Goal: Book appointment/travel/reservation

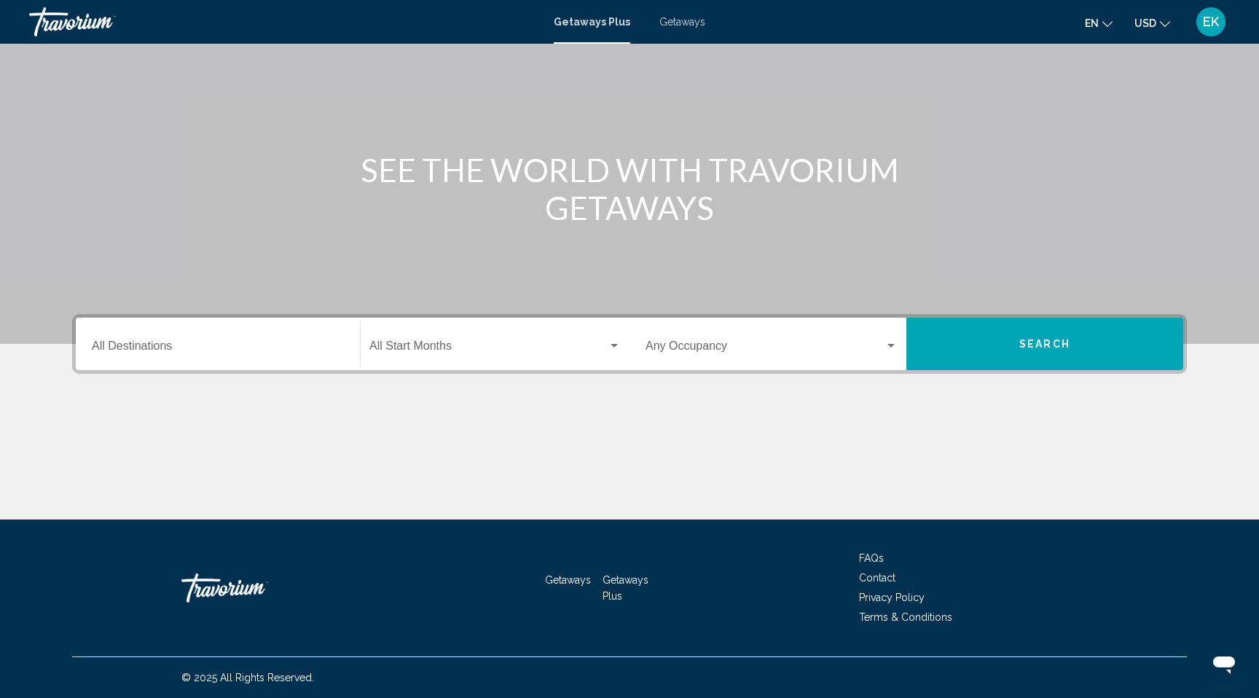
scroll to position [165, 0]
click at [148, 356] on input "Destination All Destinations" at bounding box center [218, 348] width 252 height 13
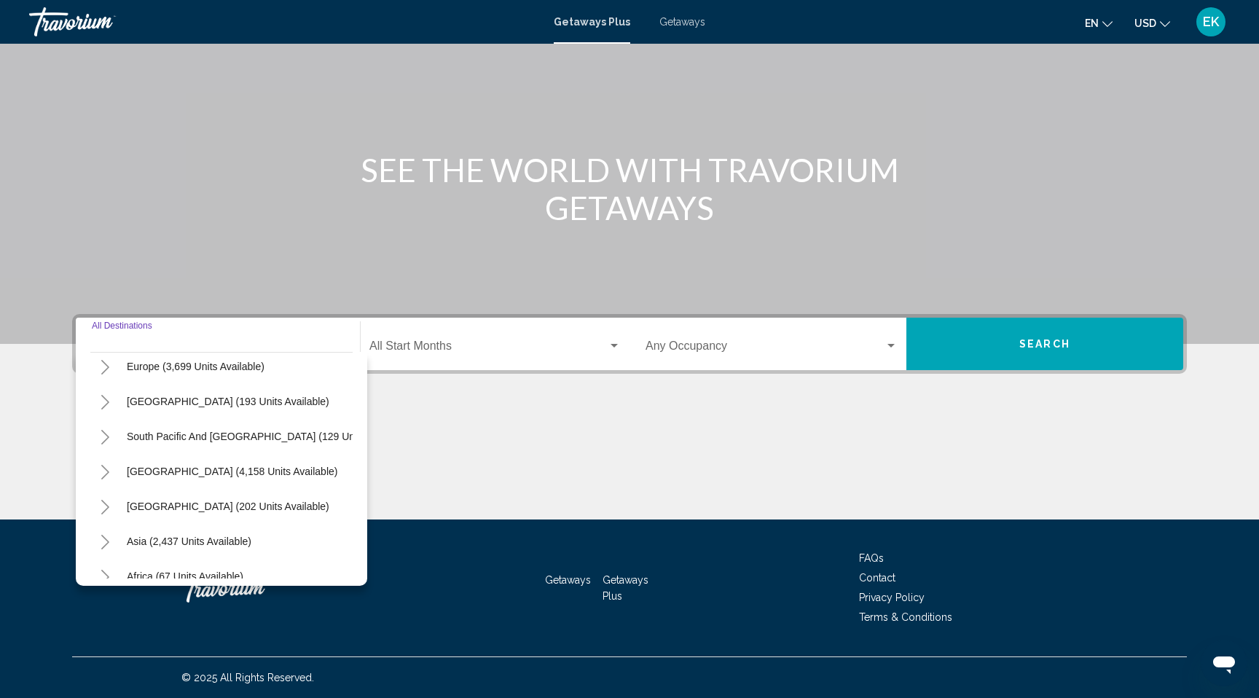
scroll to position [0, 0]
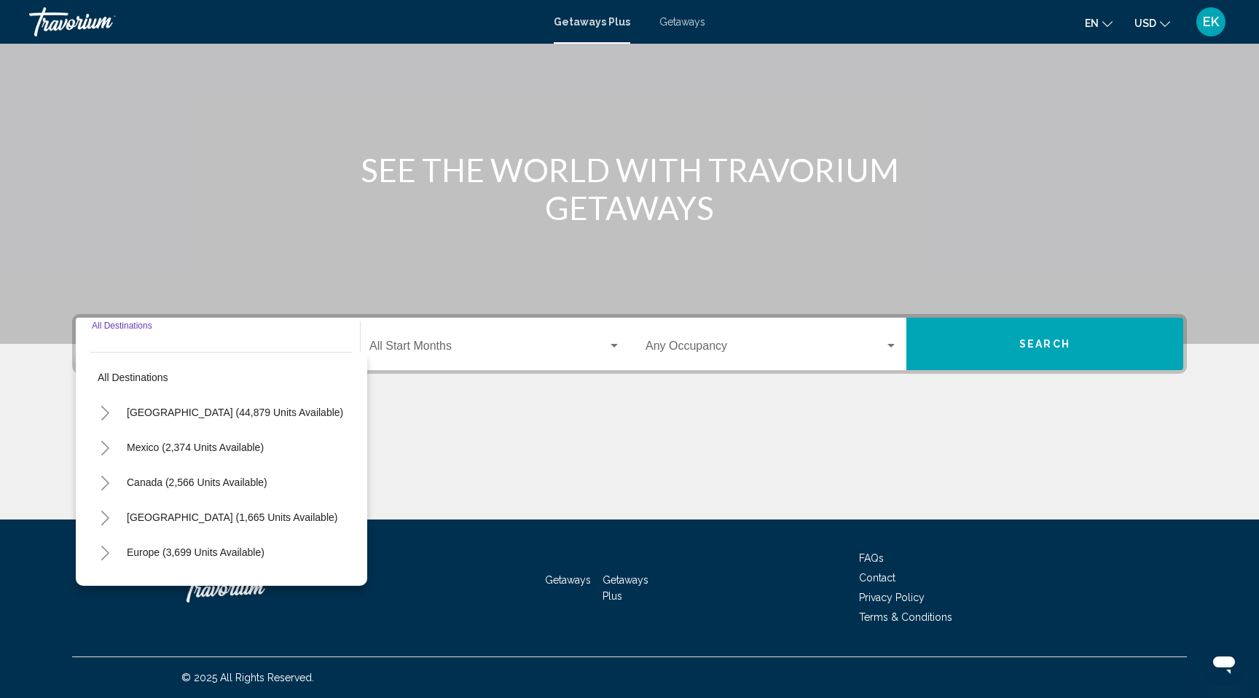
click at [690, 24] on span "Getaways" at bounding box center [682, 22] width 46 height 12
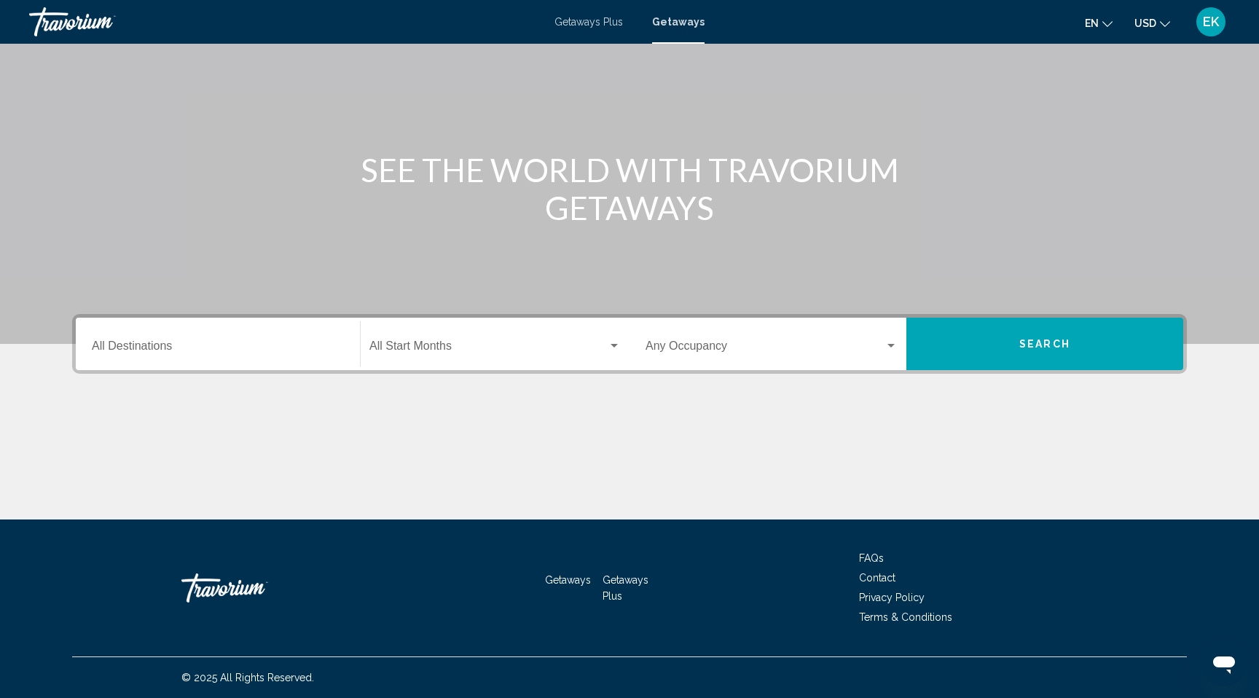
scroll to position [189, 0]
click at [144, 356] on input "Destination All Destinations" at bounding box center [218, 348] width 252 height 13
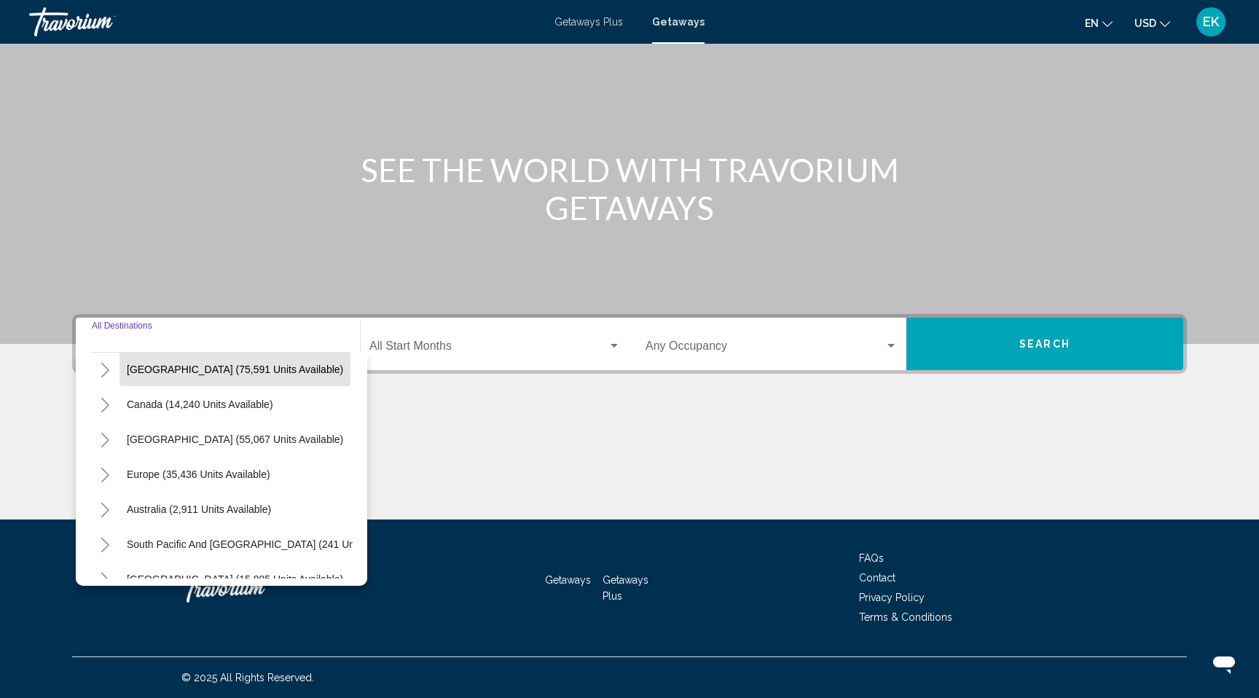
scroll to position [77, 0]
click at [100, 434] on icon "Toggle Caribbean & Atlantic Islands (55,067 units available)" at bounding box center [105, 441] width 11 height 15
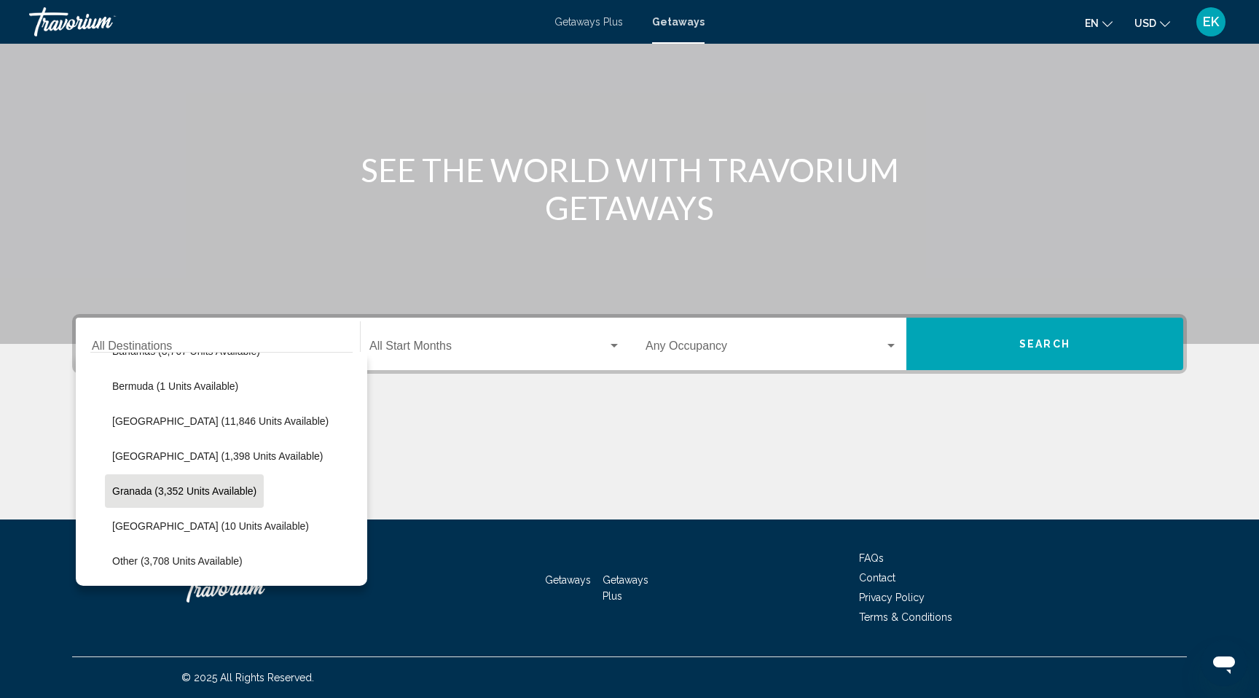
scroll to position [240, 0]
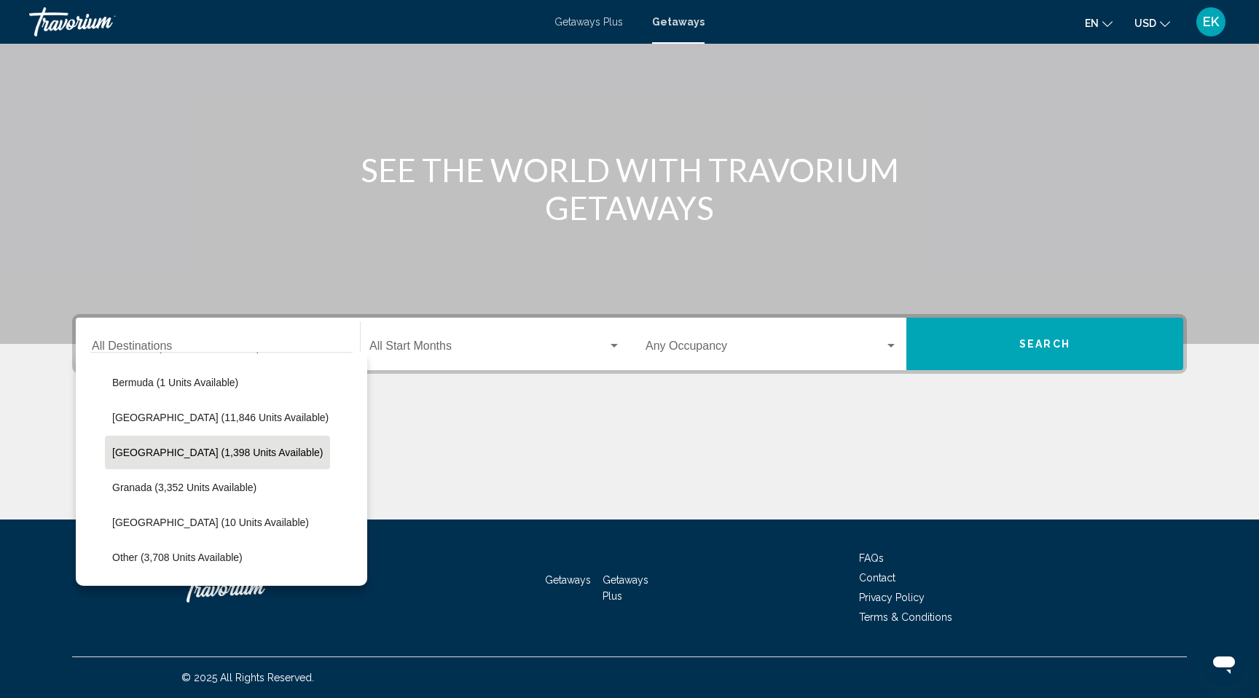
click at [222, 447] on span "[GEOGRAPHIC_DATA] (1,398 units available)" at bounding box center [217, 453] width 211 height 12
type input "**********"
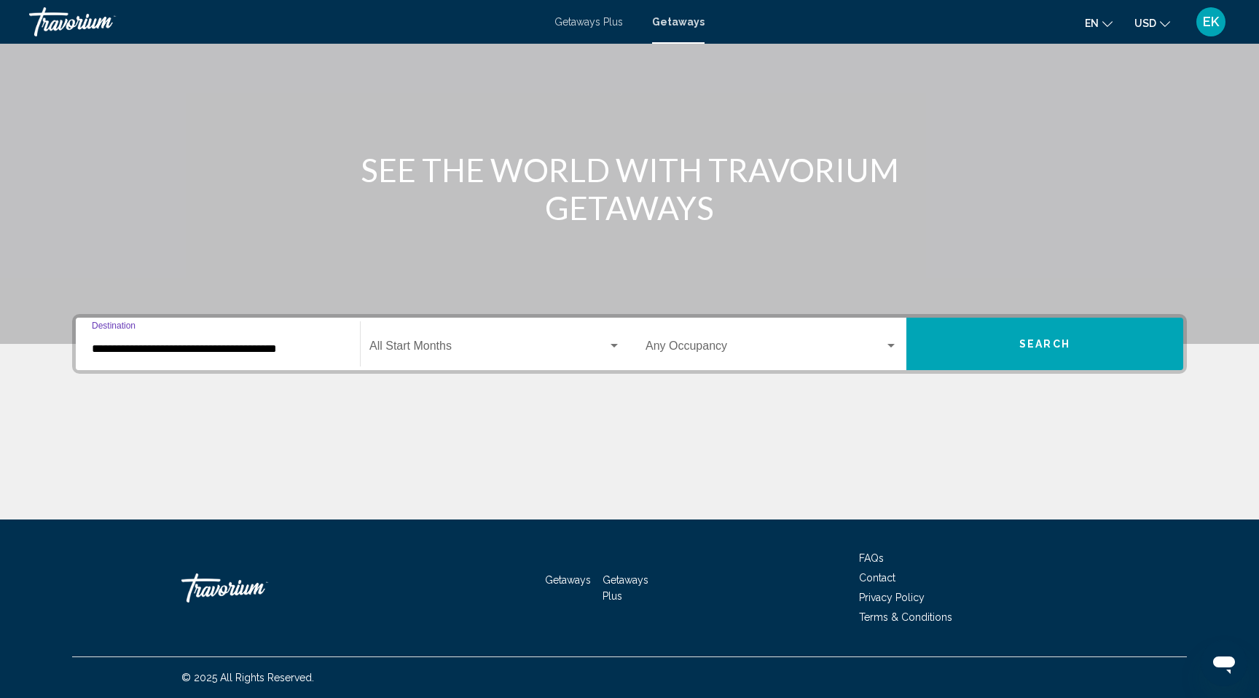
click at [609, 340] on div "Search widget" at bounding box center [614, 346] width 13 height 12
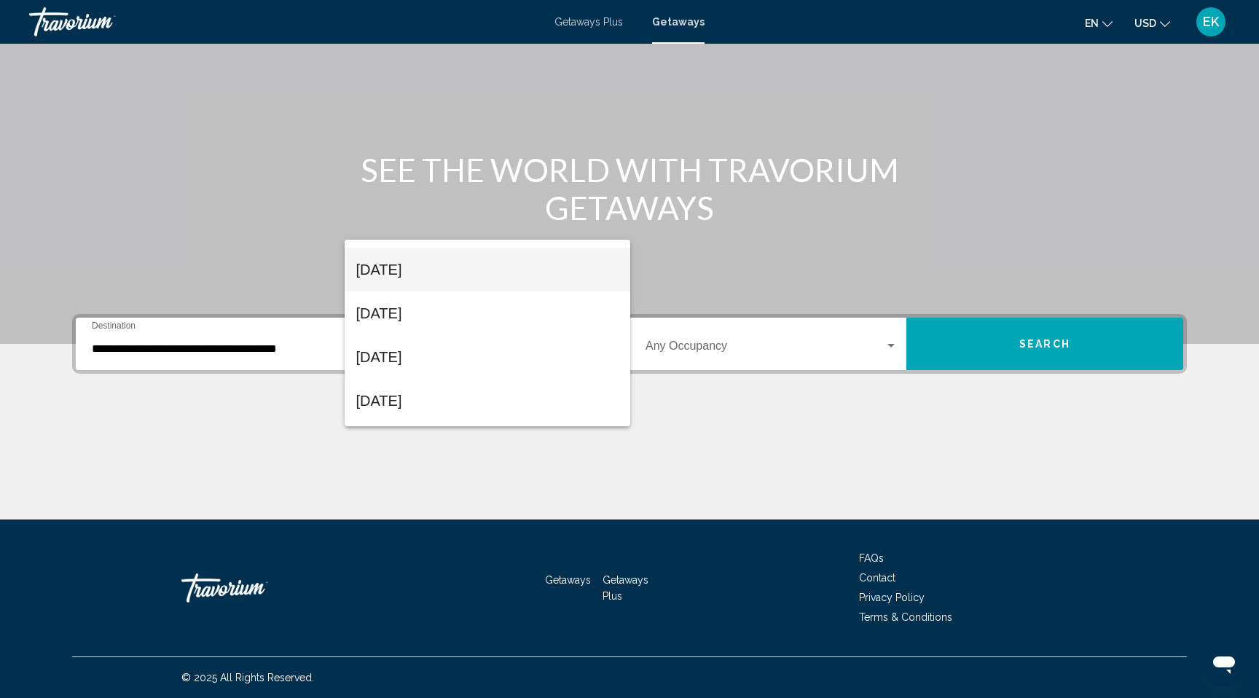
scroll to position [87, 0]
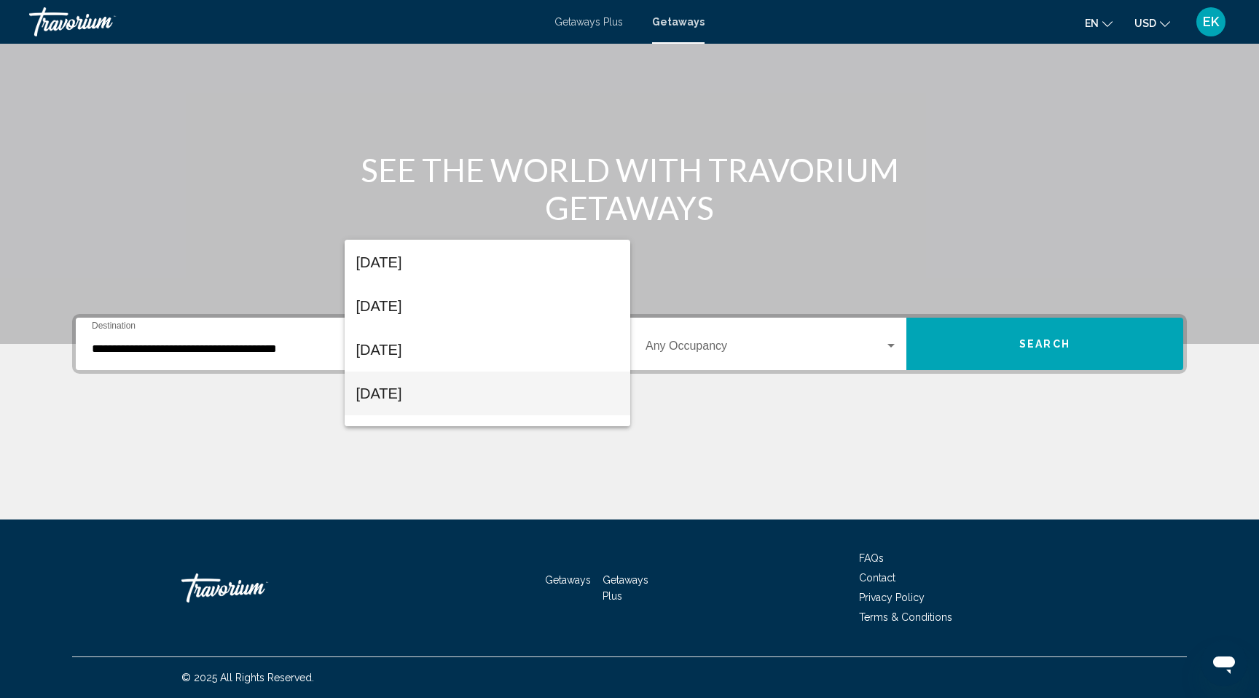
click at [437, 391] on span "[DATE]" at bounding box center [487, 394] width 263 height 44
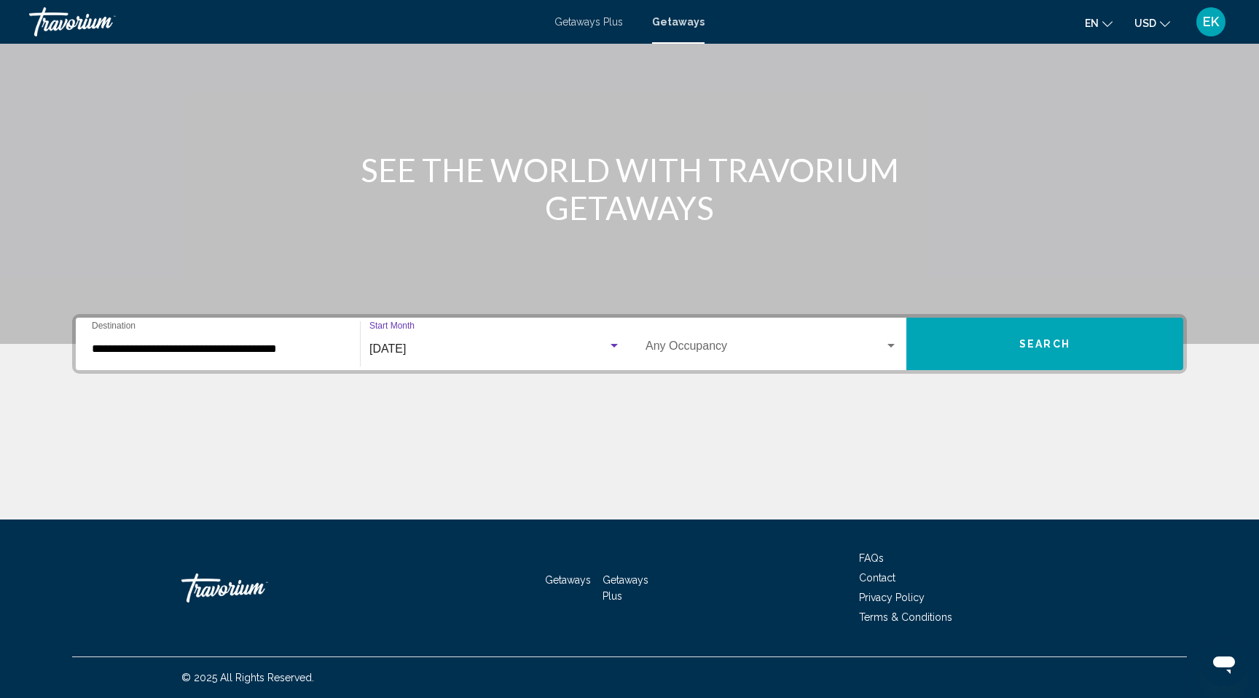
click at [895, 344] on div "Search widget" at bounding box center [891, 346] width 7 height 4
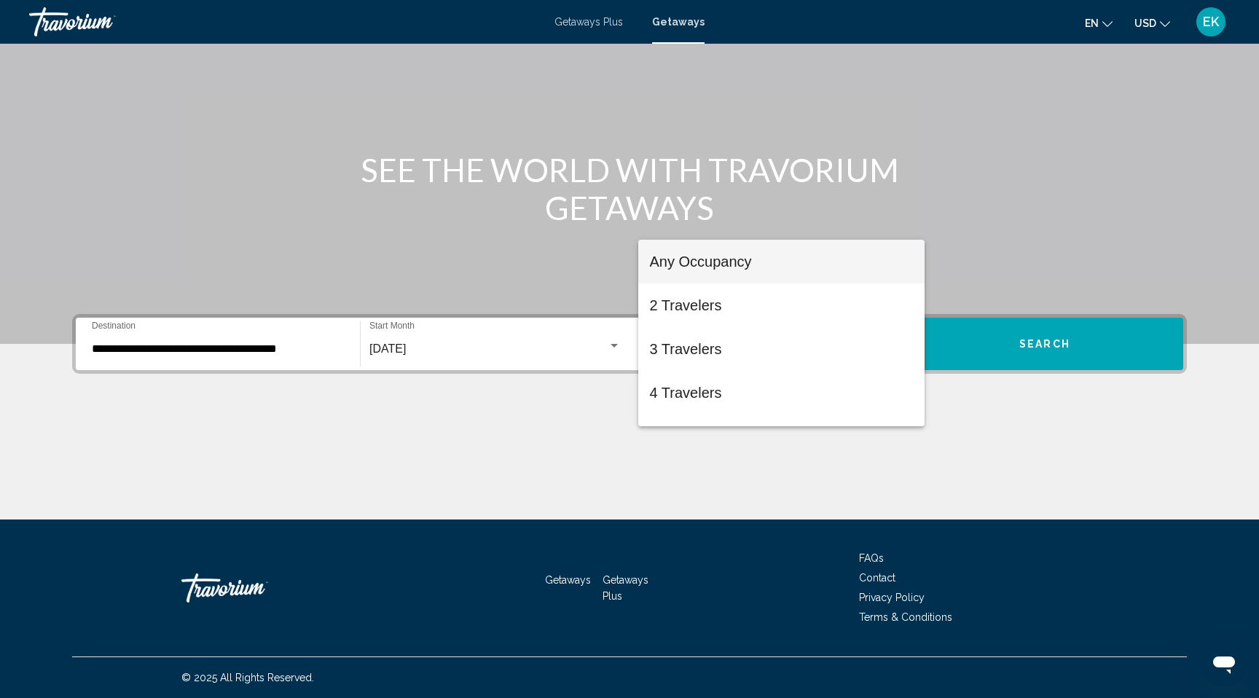
click at [803, 256] on span "Any Occupancy" at bounding box center [782, 262] width 264 height 44
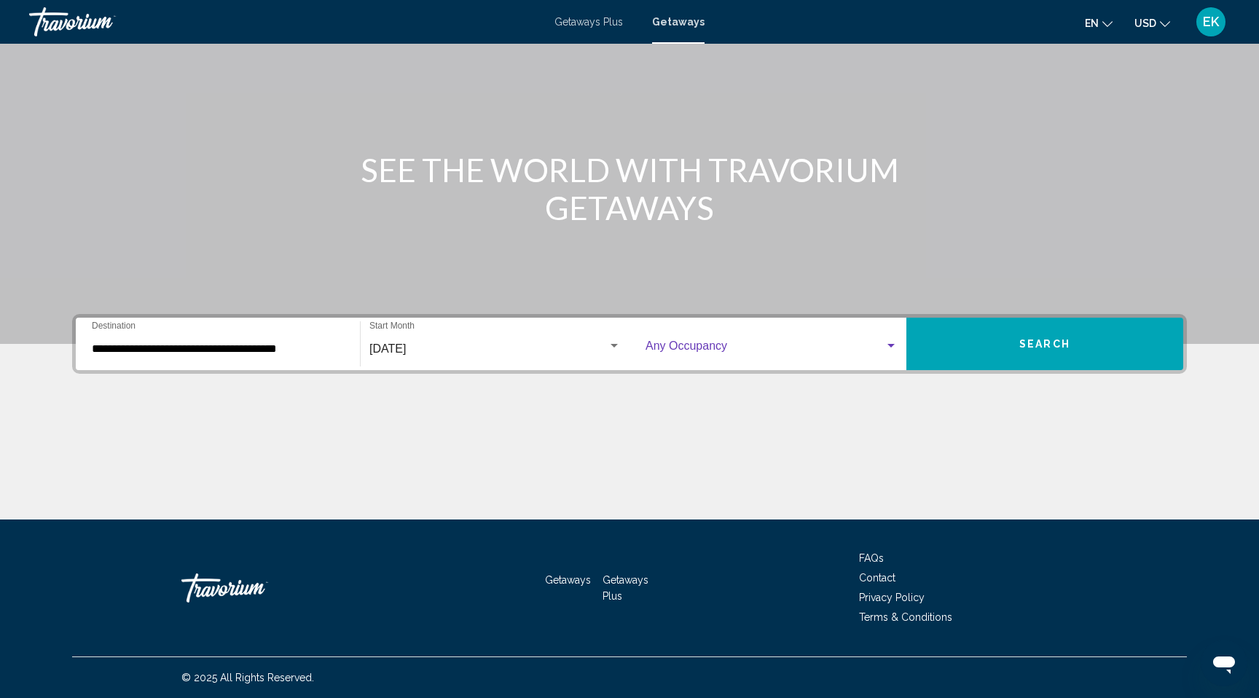
click at [1057, 318] on button "Search" at bounding box center [1044, 344] width 277 height 52
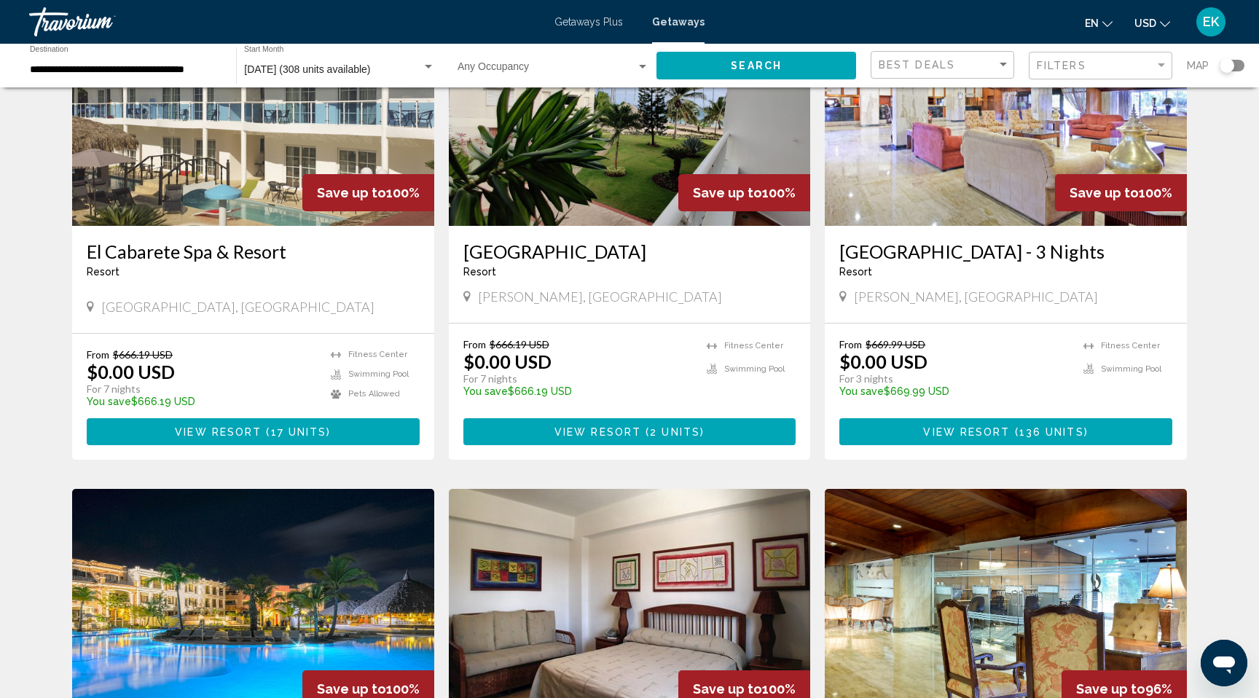
scroll to position [154, 0]
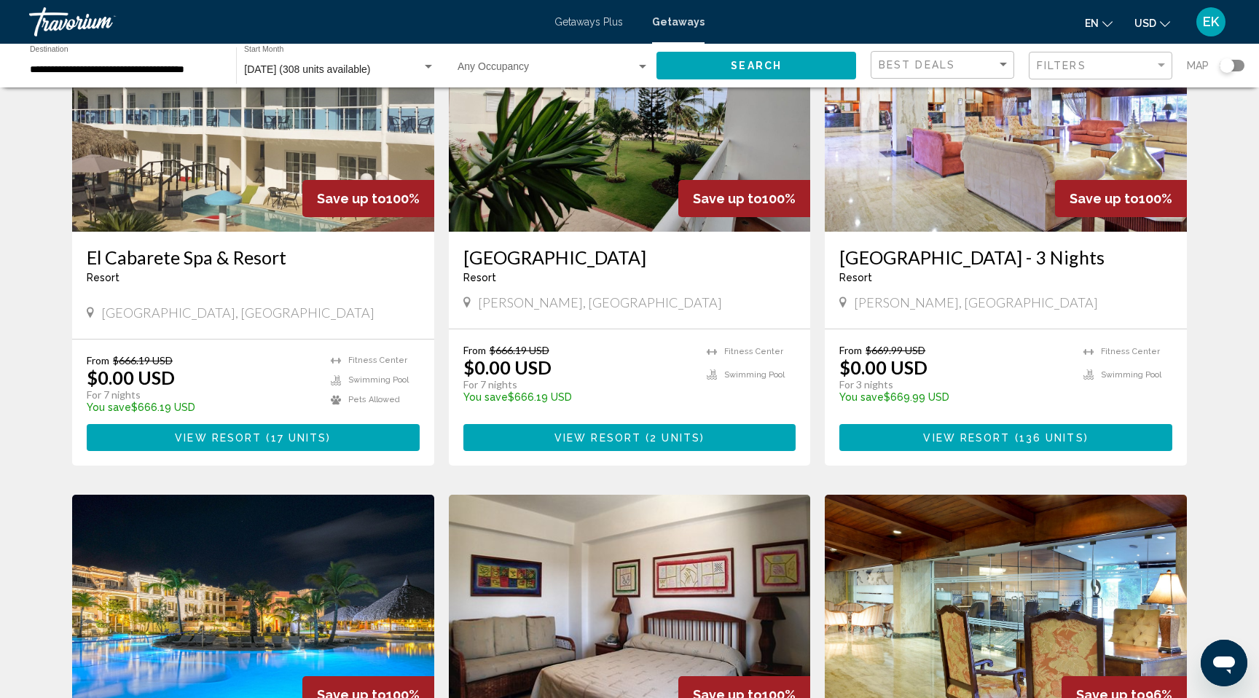
click at [631, 444] on span "View Resort" at bounding box center [598, 438] width 87 height 12
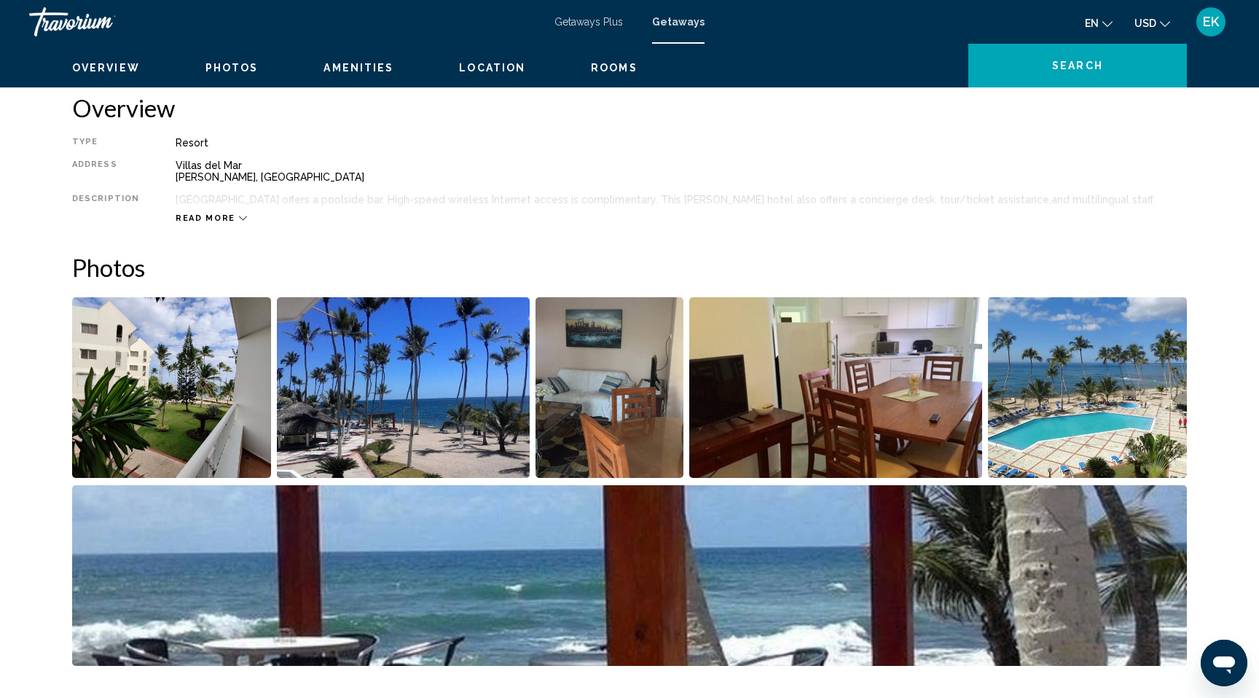
scroll to position [461, 0]
click at [247, 222] on icon "Main content" at bounding box center [243, 218] width 8 height 8
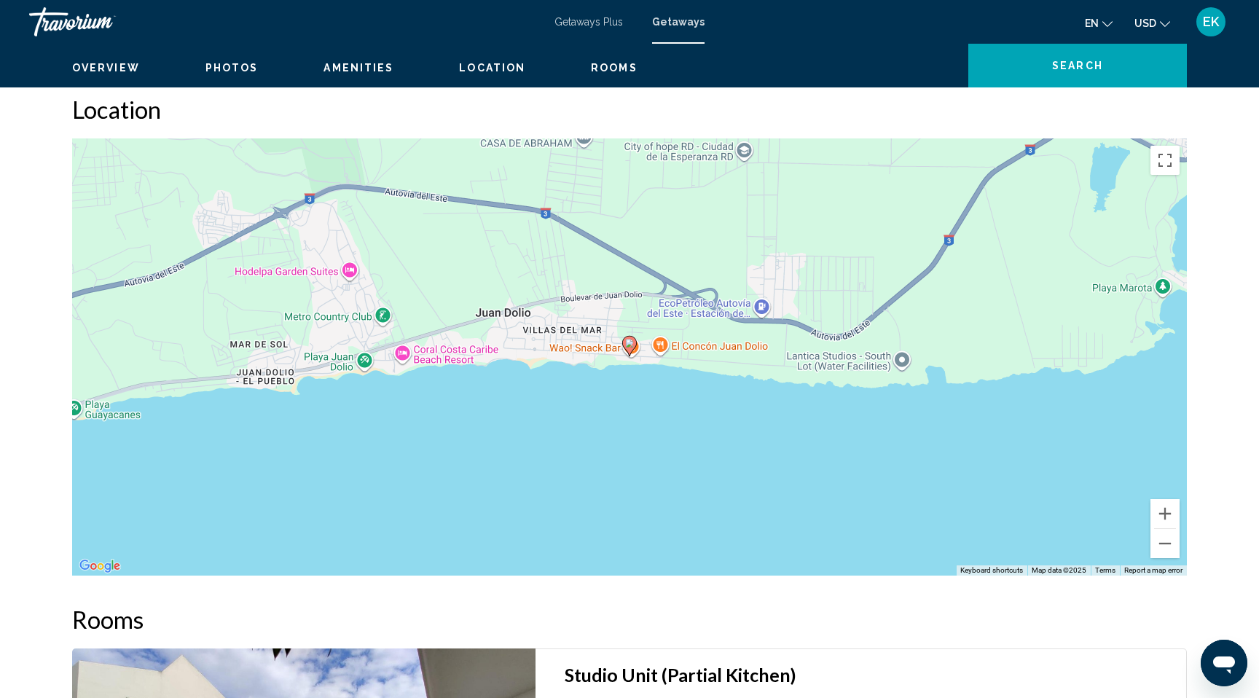
scroll to position [1636, 0]
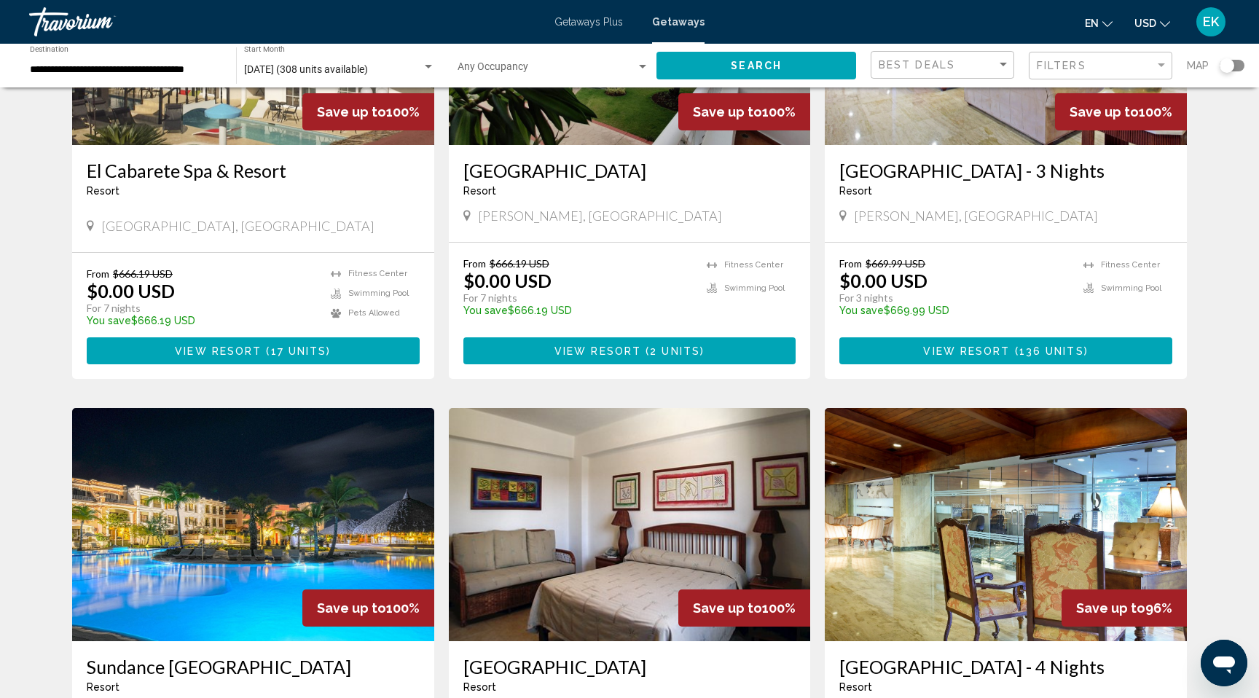
scroll to position [243, 0]
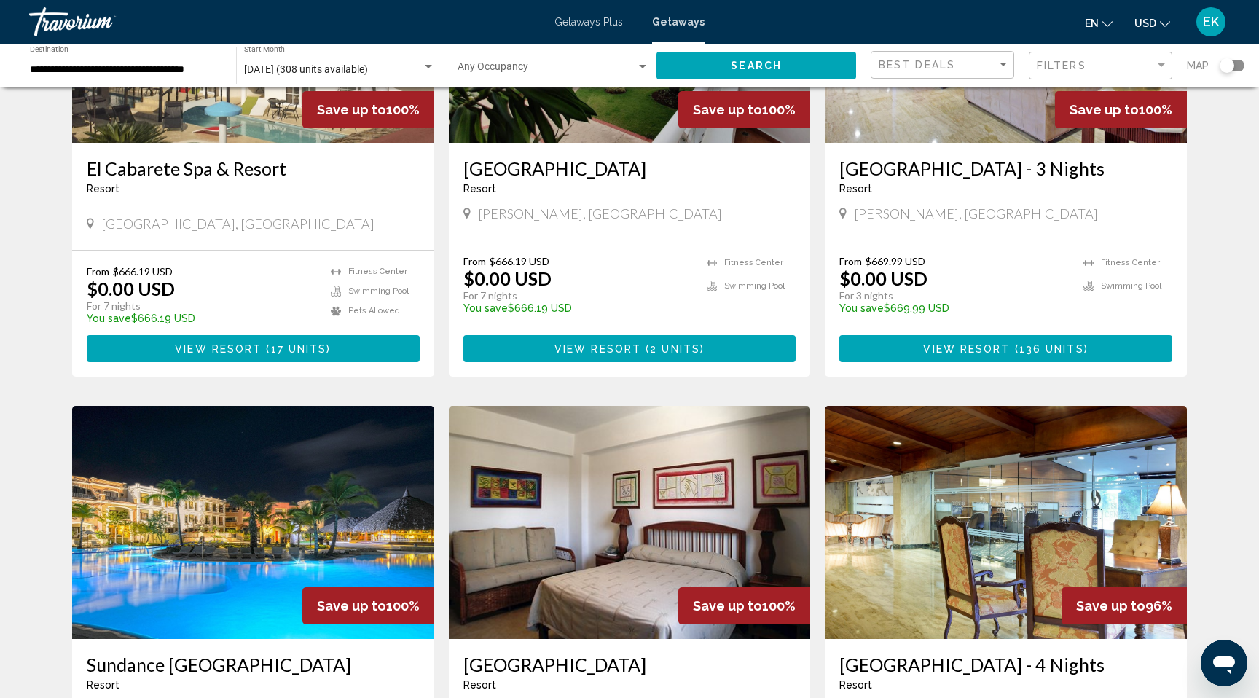
click at [289, 362] on button "View Resort ( 17 units )" at bounding box center [253, 348] width 333 height 27
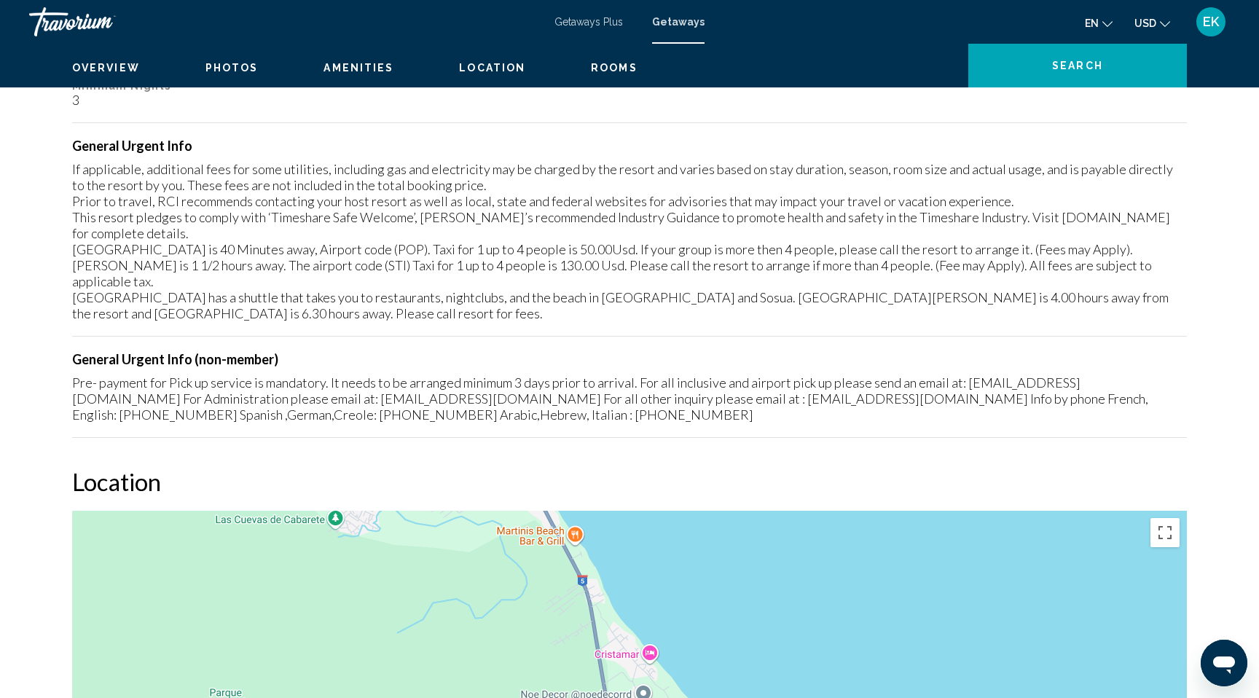
scroll to position [1739, 0]
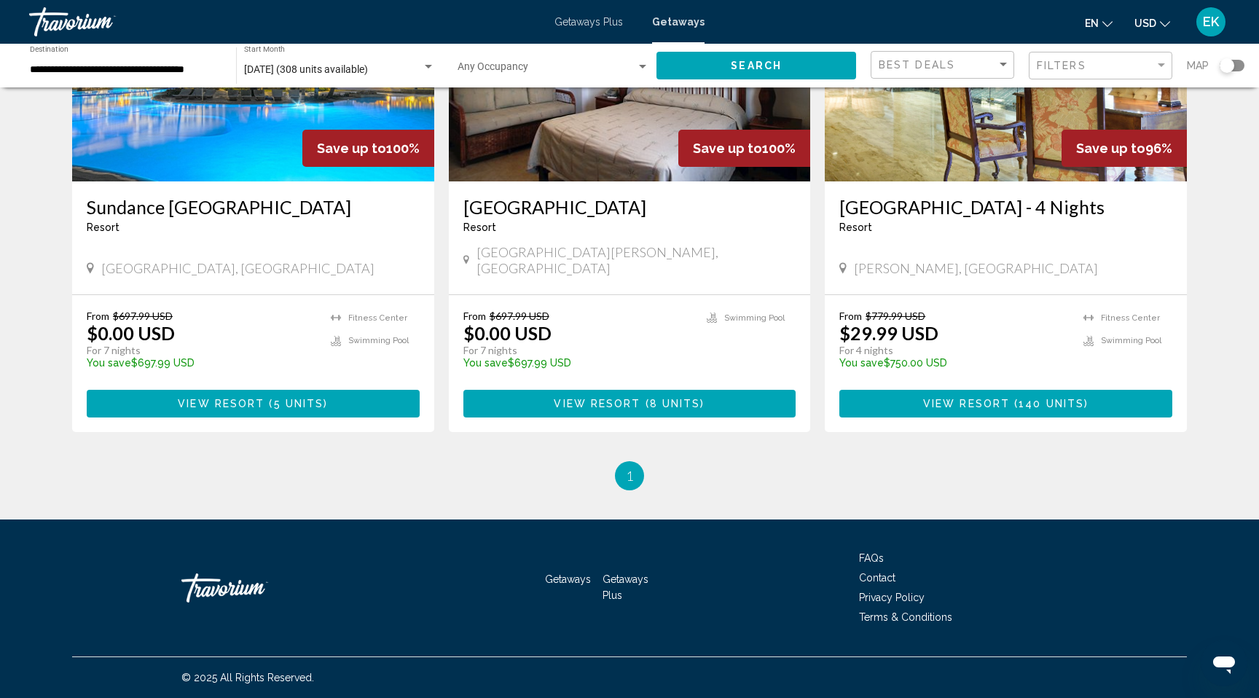
scroll to position [838, 0]
click at [231, 410] on span "View Resort" at bounding box center [221, 405] width 87 height 12
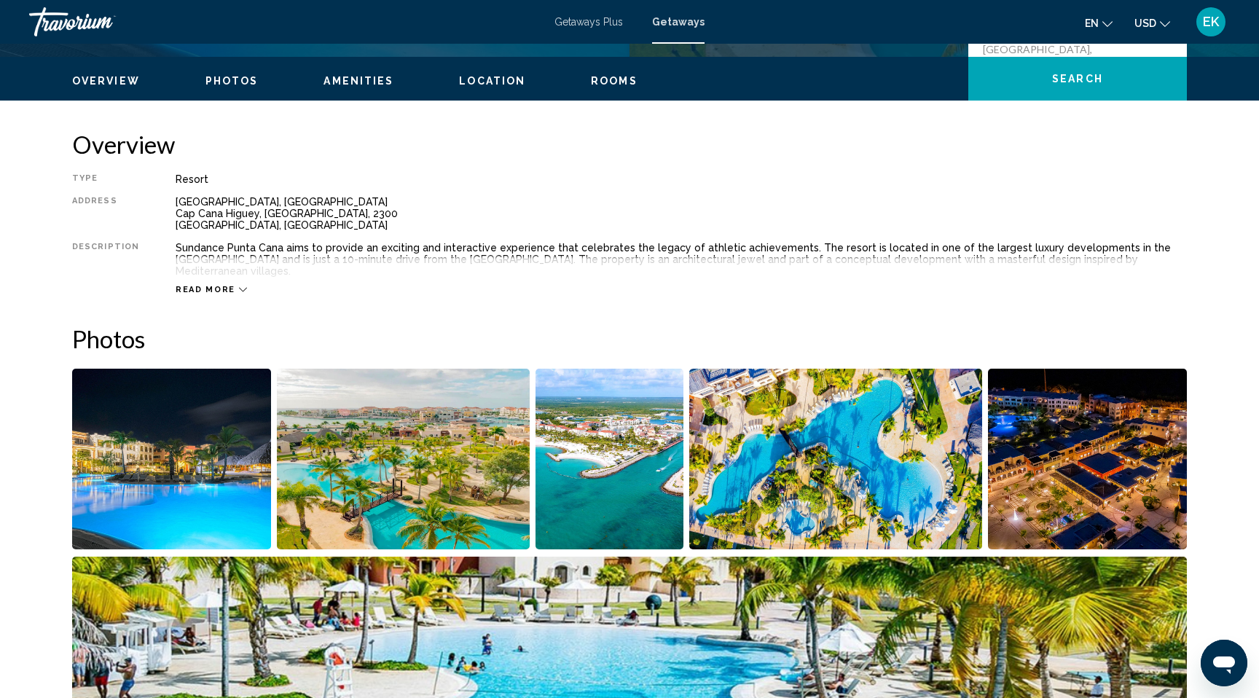
scroll to position [425, 0]
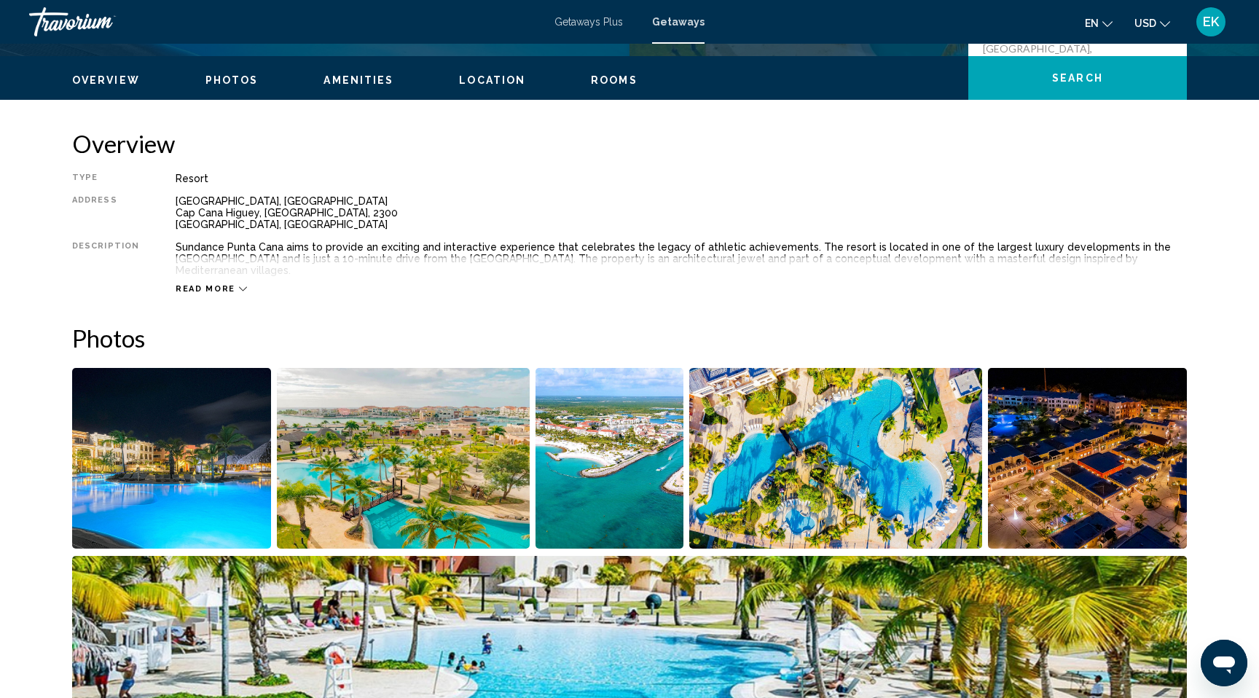
click at [247, 293] on icon "Main content" at bounding box center [243, 289] width 8 height 8
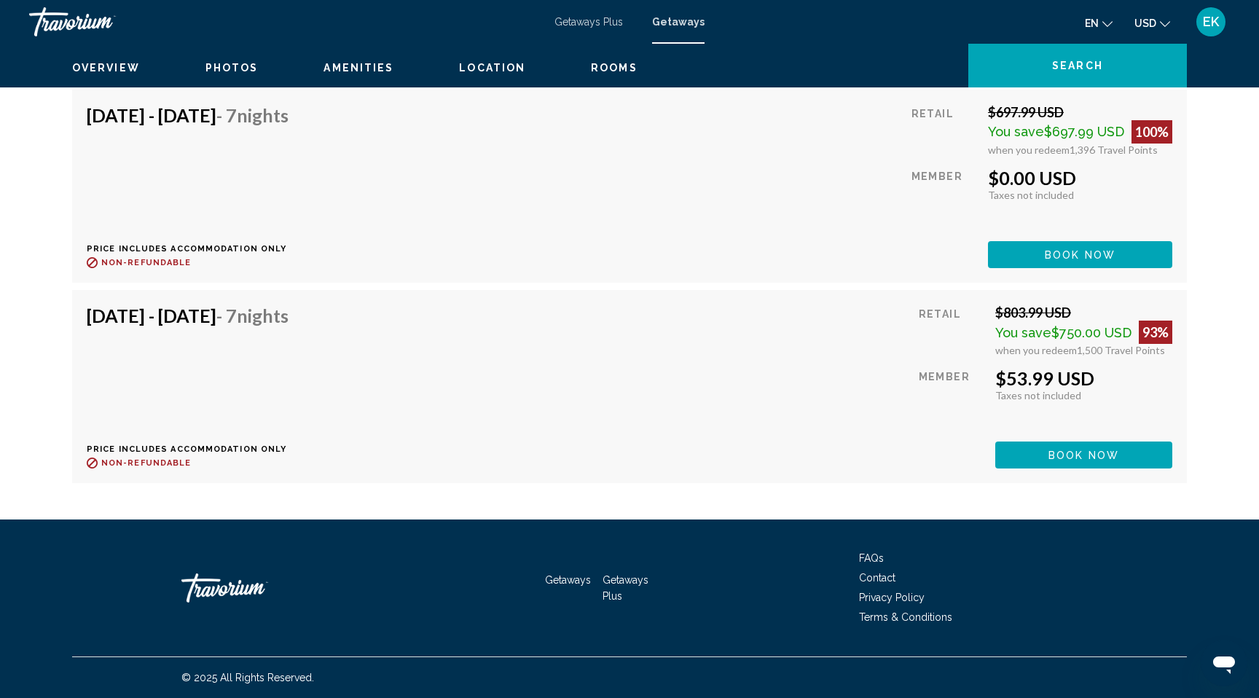
scroll to position [3297, 0]
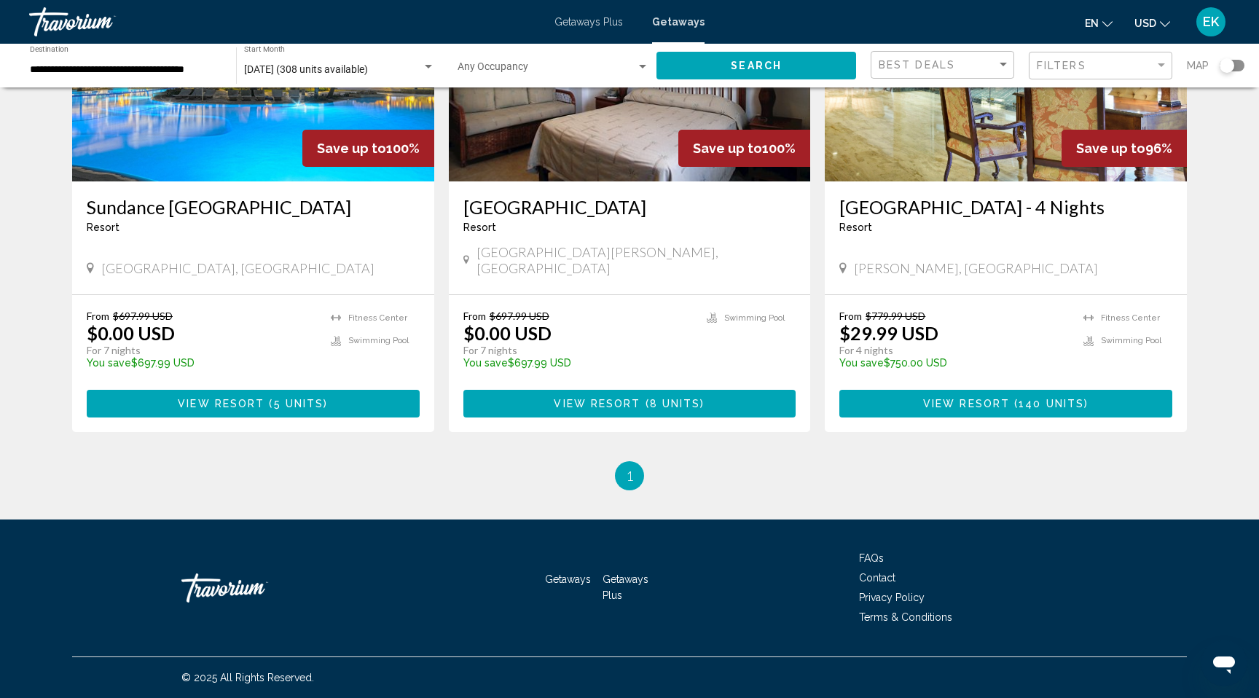
scroll to position [902, 0]
click at [682, 410] on span "8 units" at bounding box center [675, 405] width 51 height 12
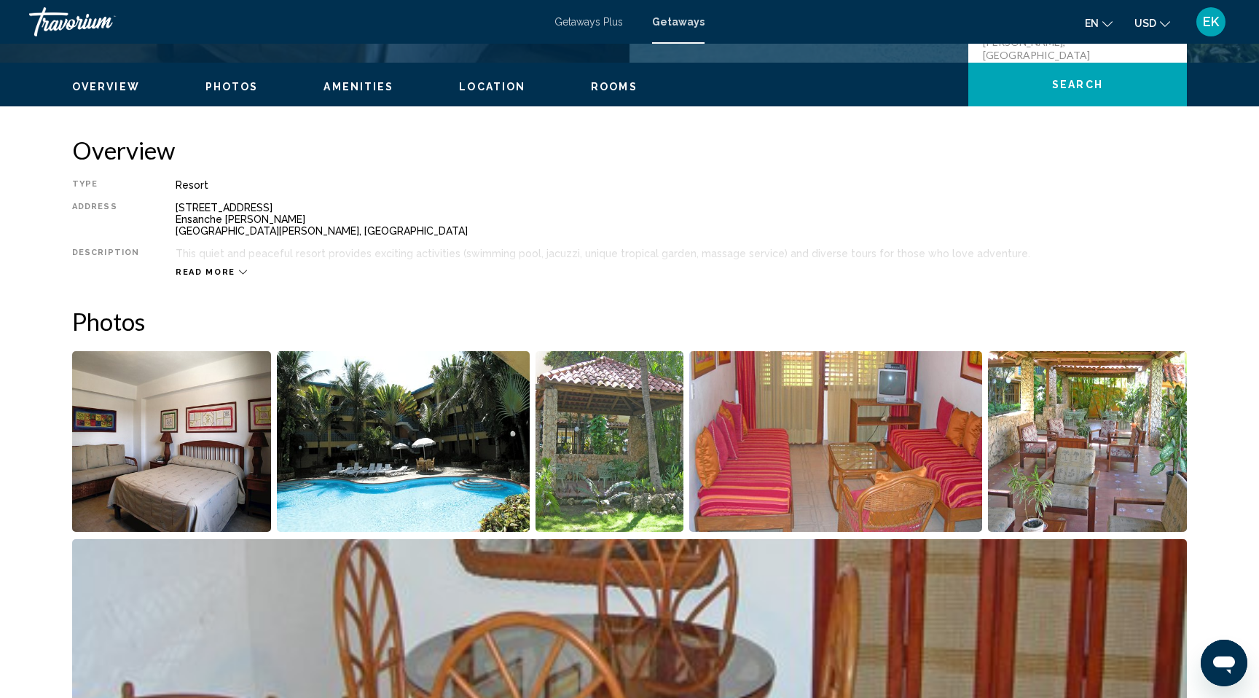
scroll to position [419, 0]
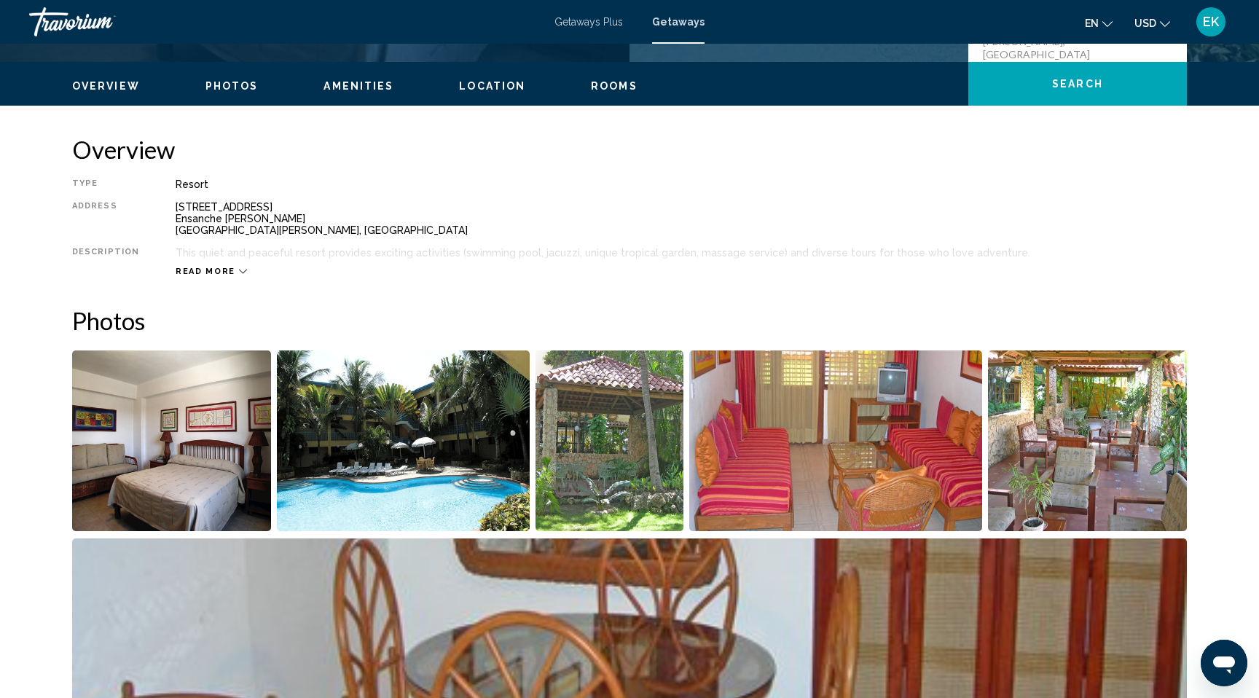
click at [247, 275] on icon "Main content" at bounding box center [243, 271] width 8 height 8
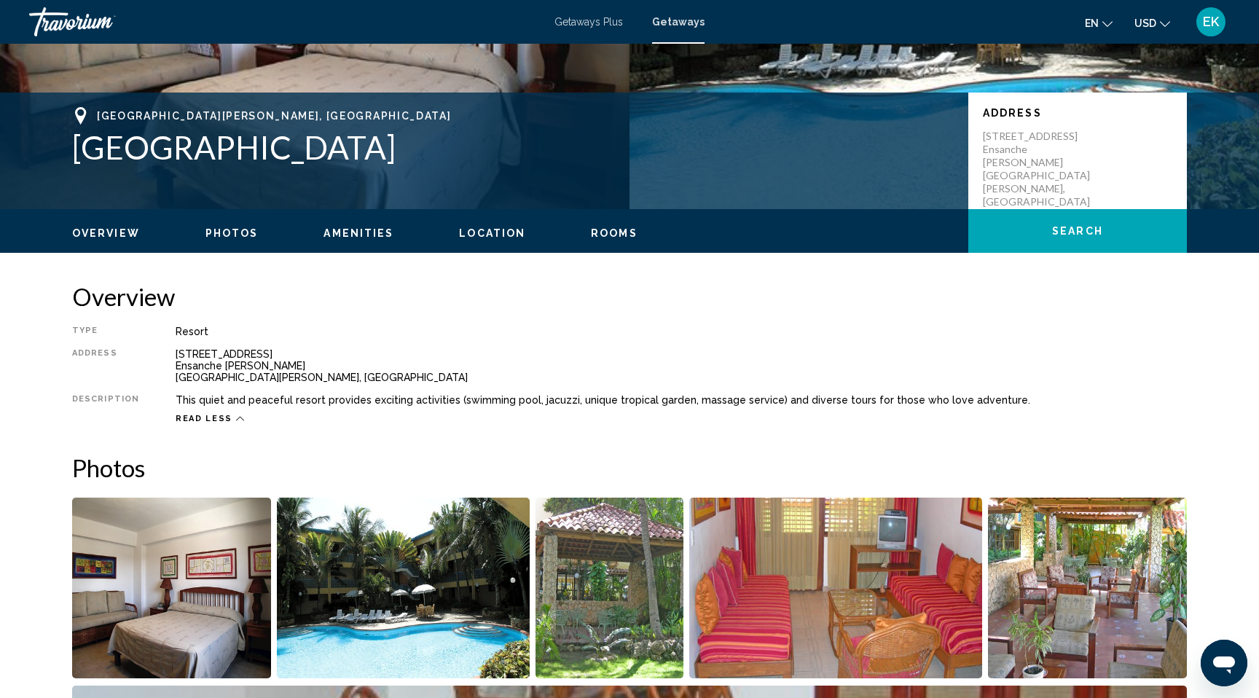
scroll to position [0, 0]
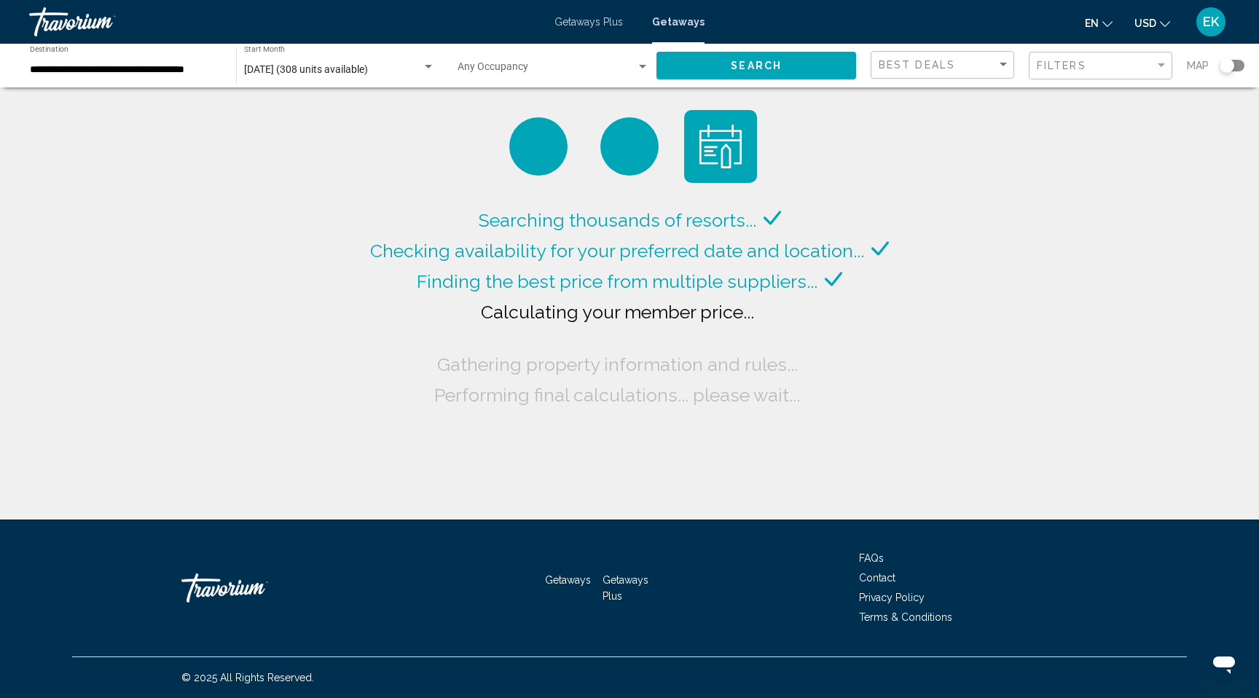
click at [117, 76] on input "**********" at bounding box center [126, 70] width 192 height 12
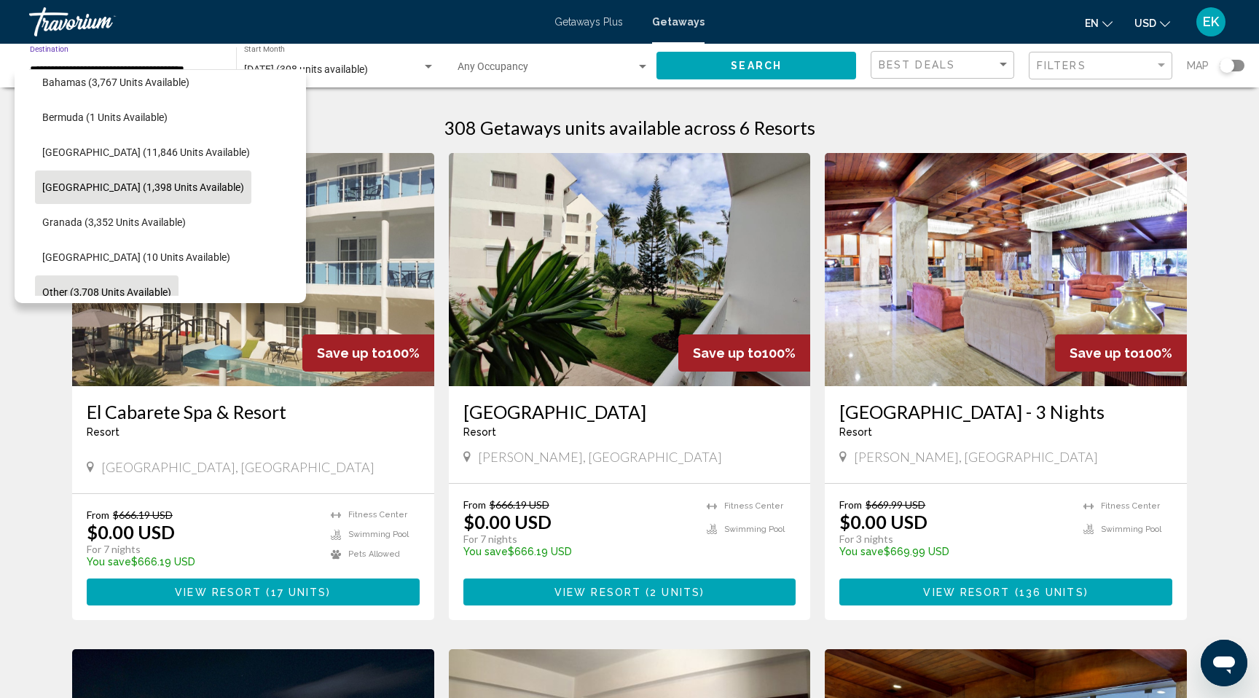
scroll to position [0, 9]
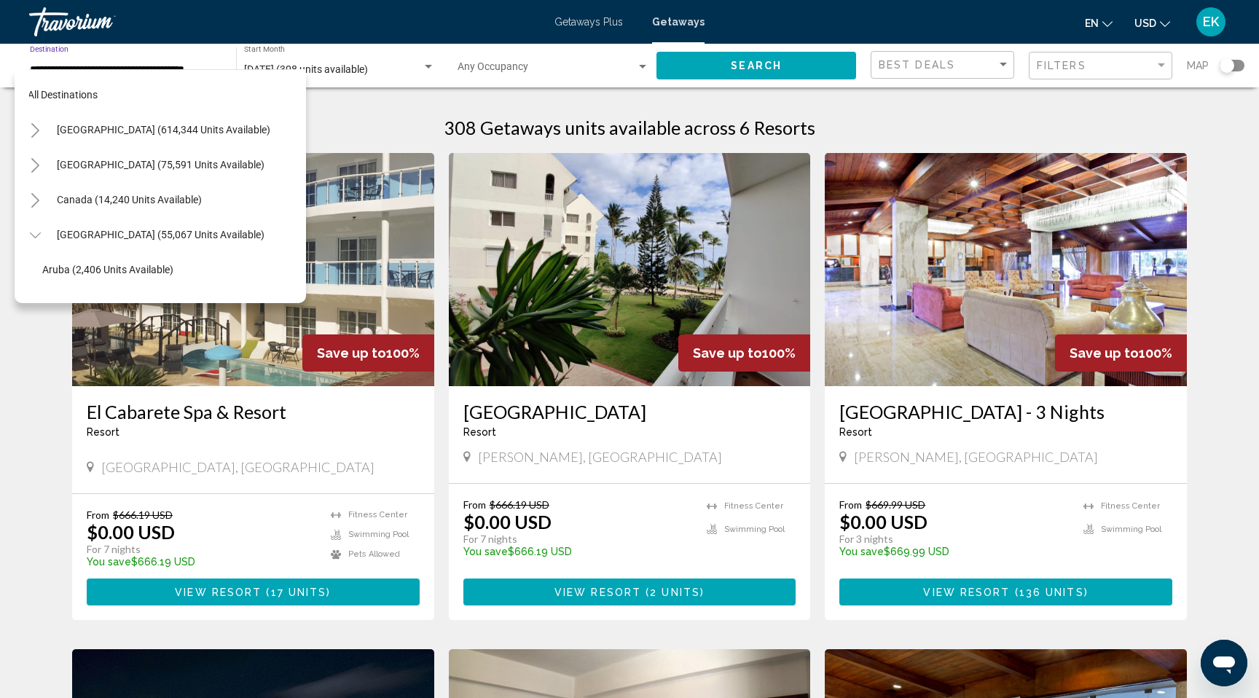
click at [39, 173] on icon "Toggle Mexico (75,591 units available)" at bounding box center [35, 165] width 8 height 15
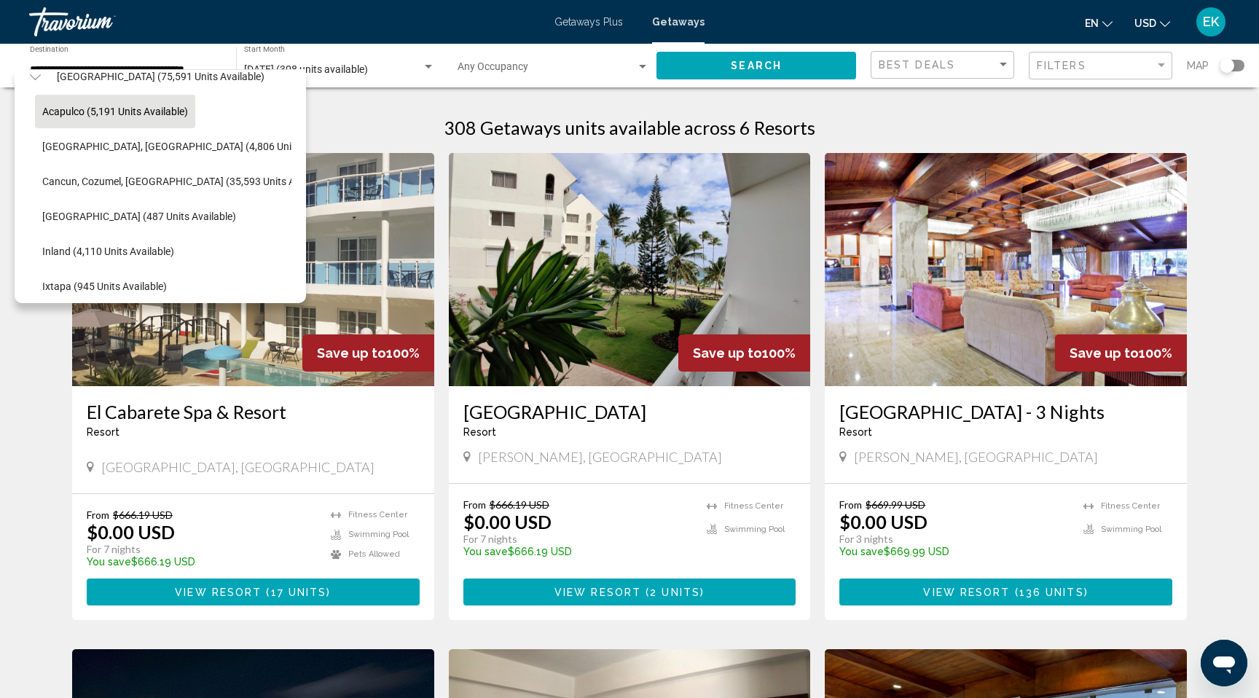
scroll to position [90, 9]
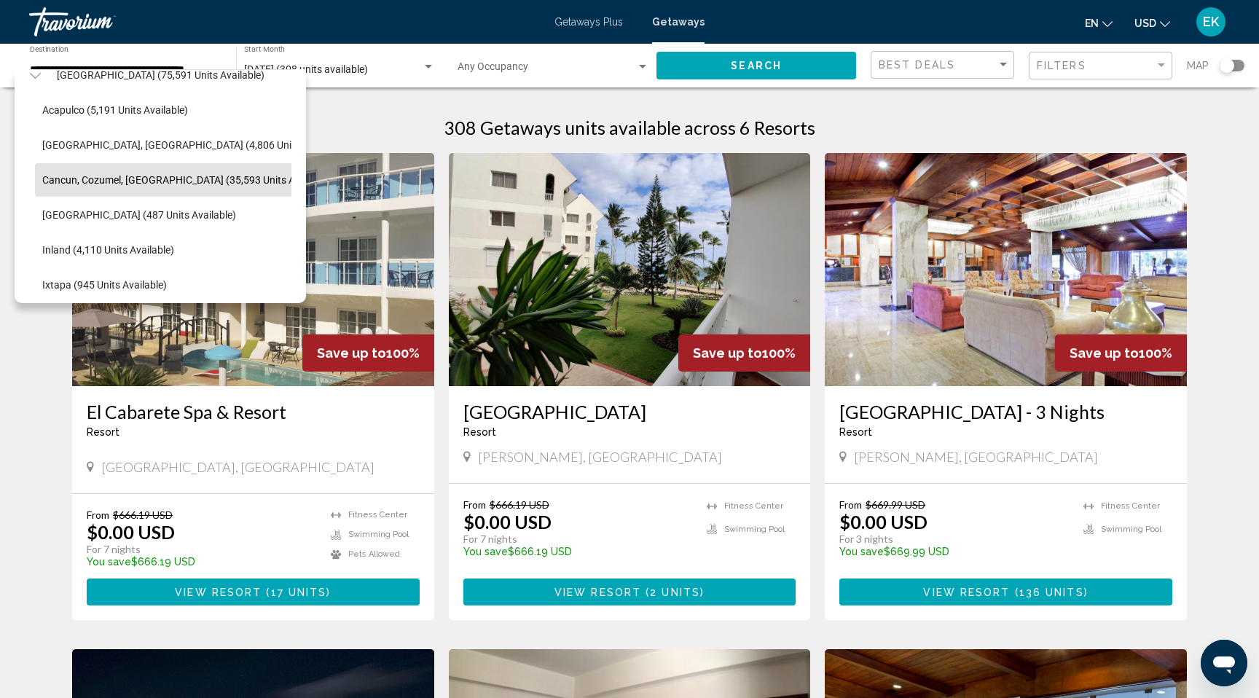
click at [80, 186] on span "Cancun, Cozumel, [GEOGRAPHIC_DATA] (35,593 units available)" at bounding box center [187, 180] width 291 height 12
type input "**********"
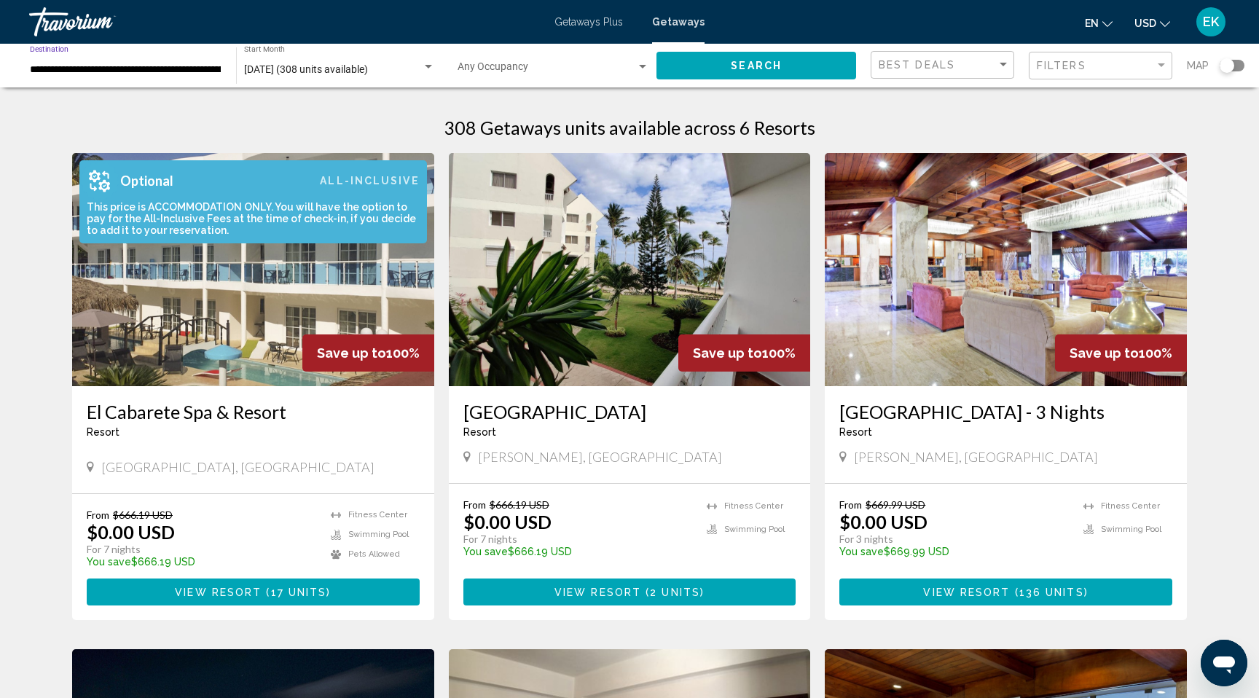
click at [298, 236] on div "This price is ACCOMMODATION ONLY. You will have the option to pay for the All-I…" at bounding box center [249, 218] width 340 height 35
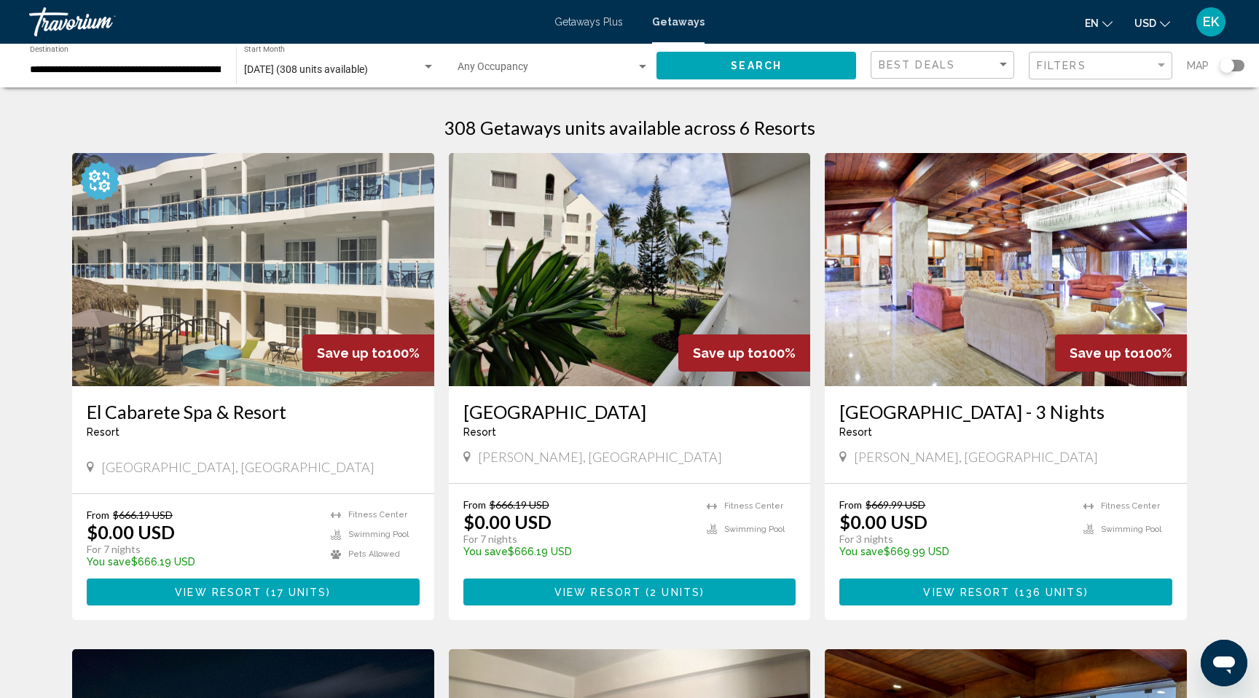
click at [425, 68] on div "Search widget" at bounding box center [428, 67] width 7 height 4
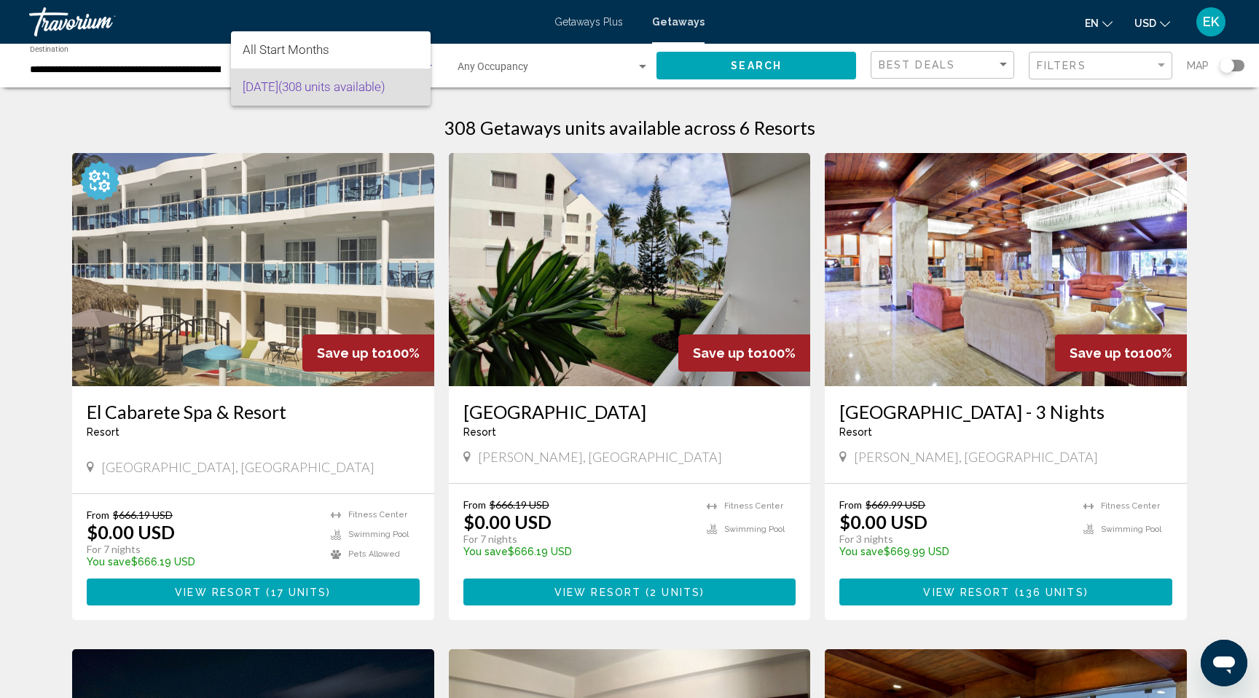
click at [356, 86] on span "[DATE] (308 units available)" at bounding box center [331, 86] width 176 height 37
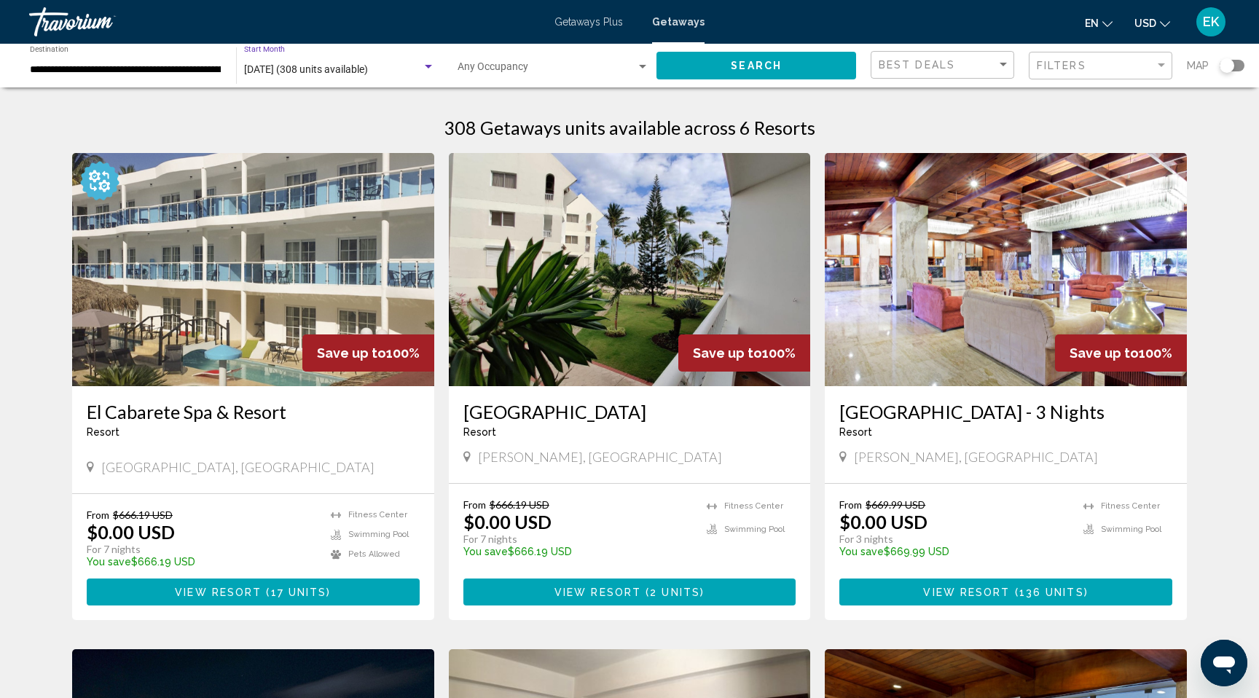
click at [737, 72] on span "Search" at bounding box center [756, 66] width 51 height 12
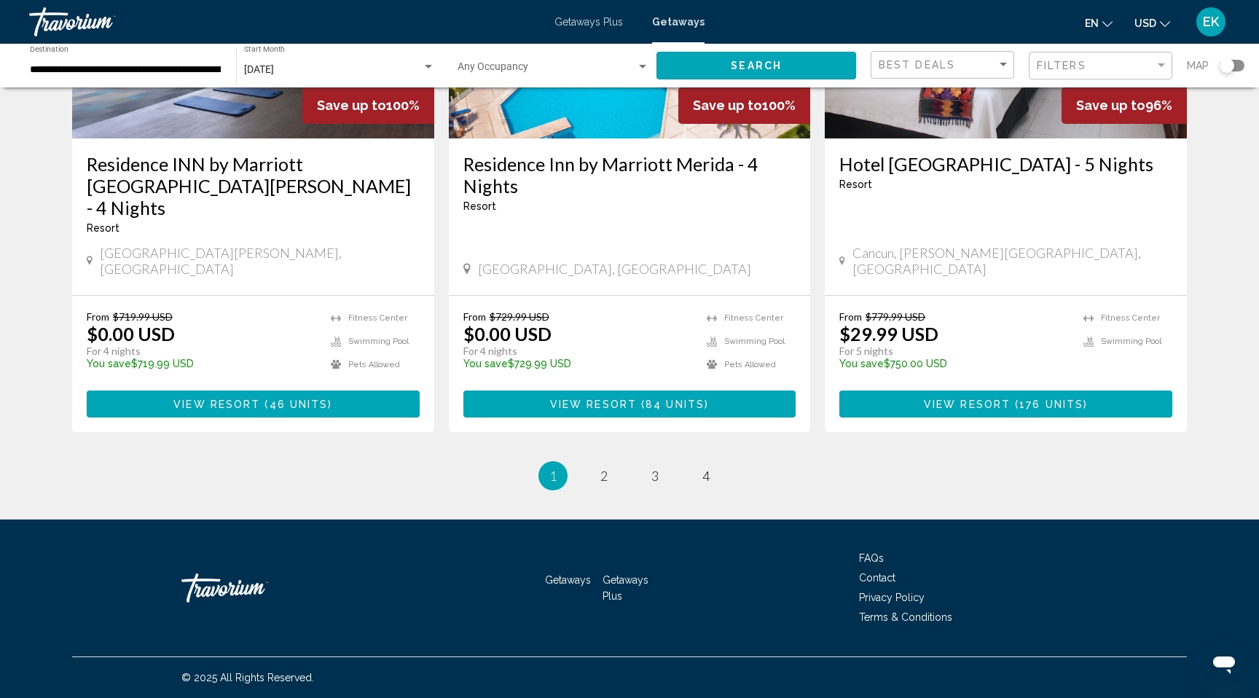
scroll to position [2164, 0]
click at [600, 484] on span "2" at bounding box center [603, 476] width 7 height 16
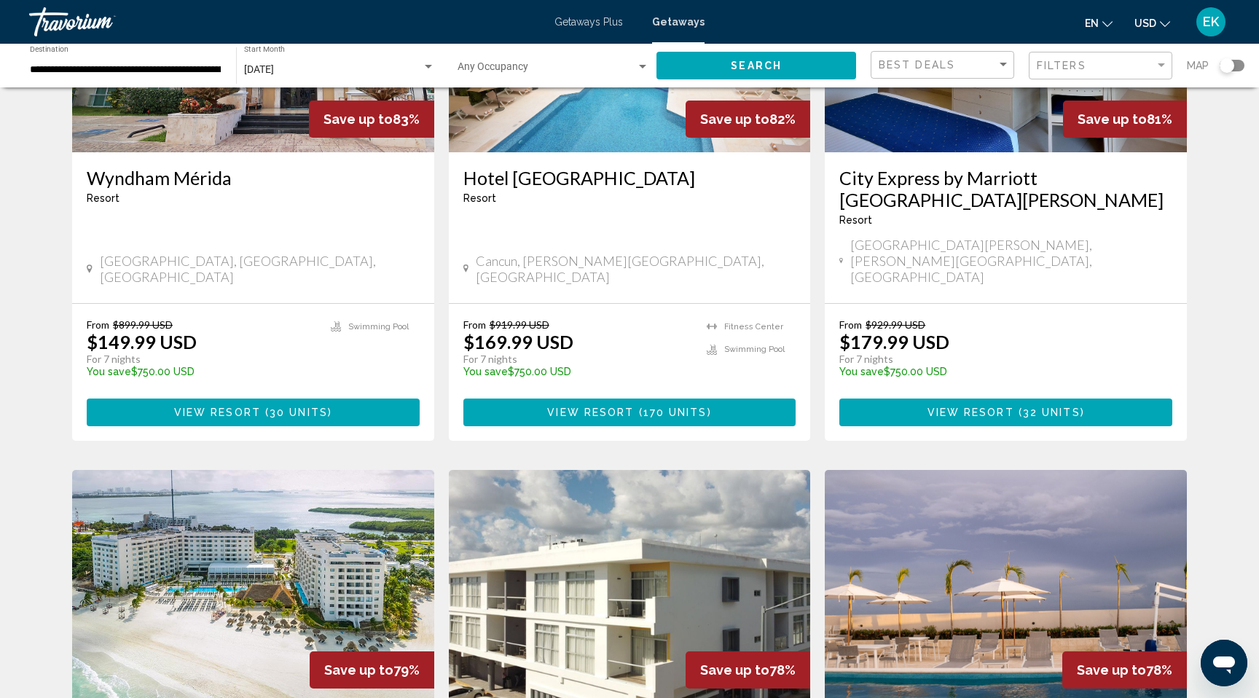
scroll to position [773, 0]
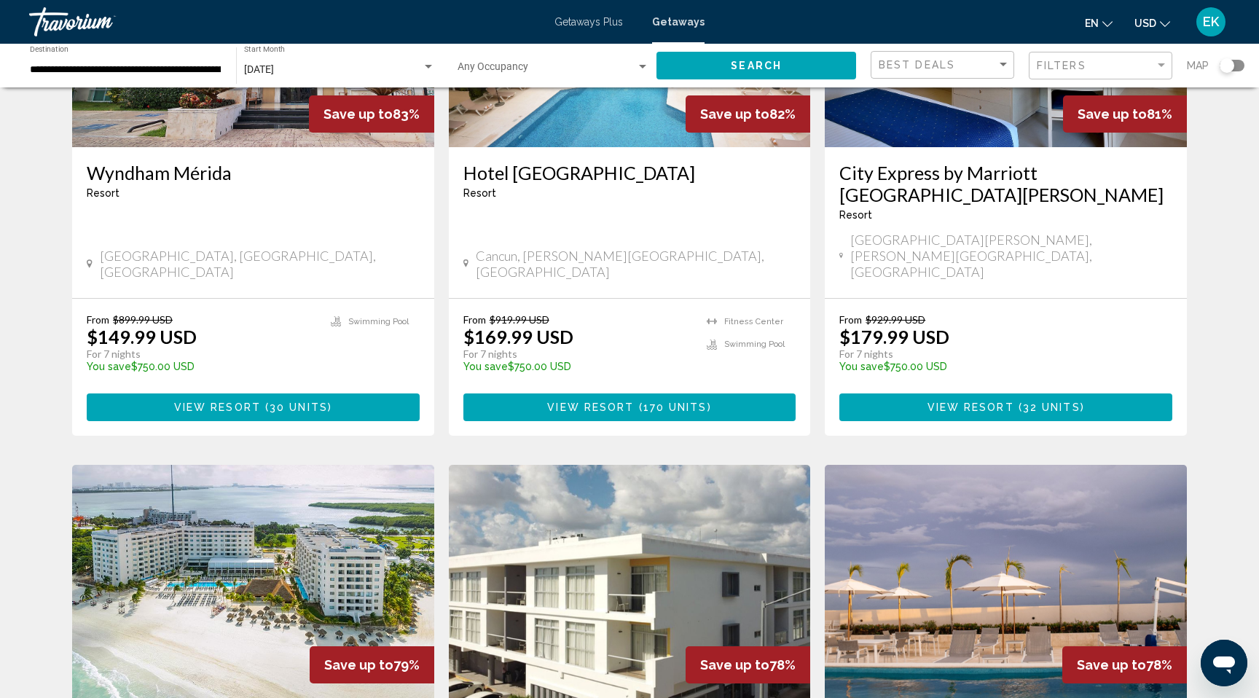
click at [608, 147] on img "Main content" at bounding box center [630, 30] width 362 height 233
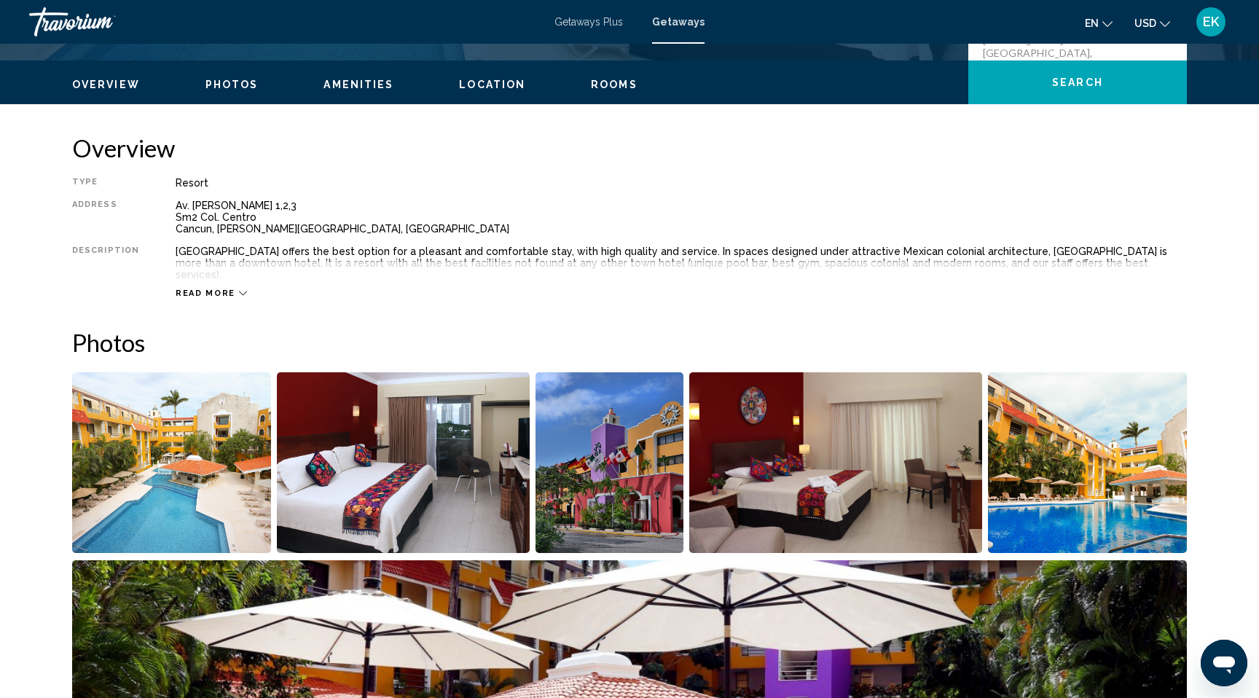
scroll to position [426, 0]
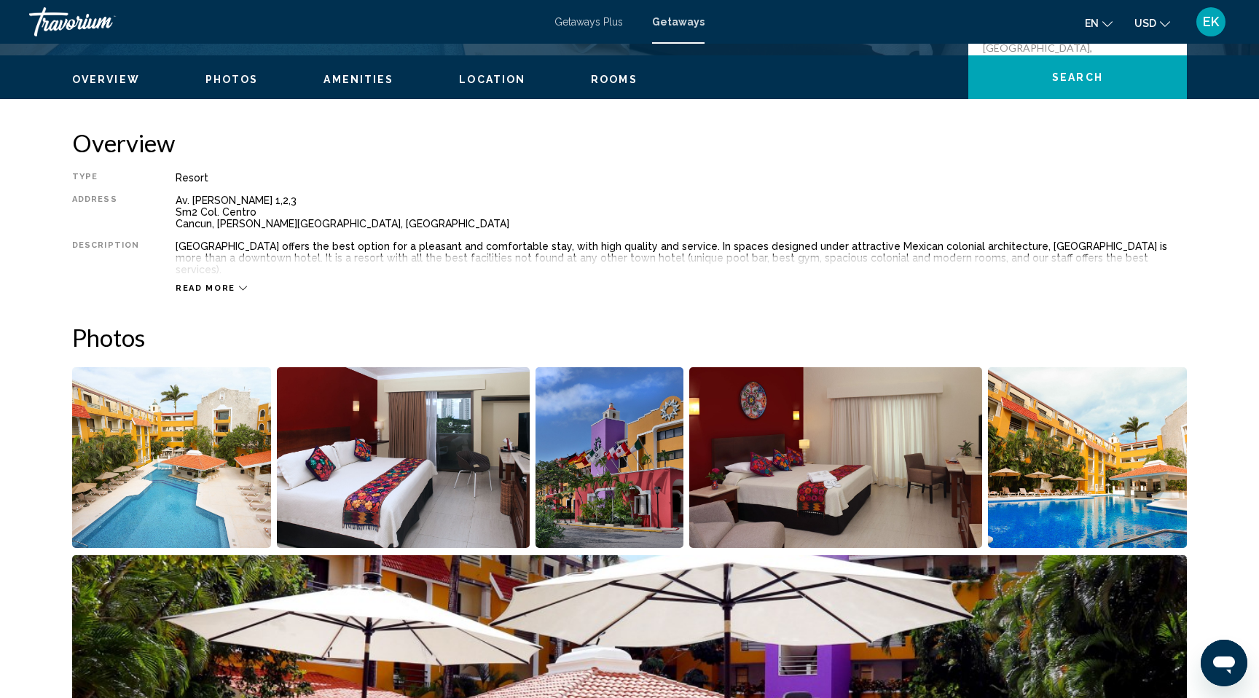
click at [247, 292] on icon "Main content" at bounding box center [243, 288] width 8 height 8
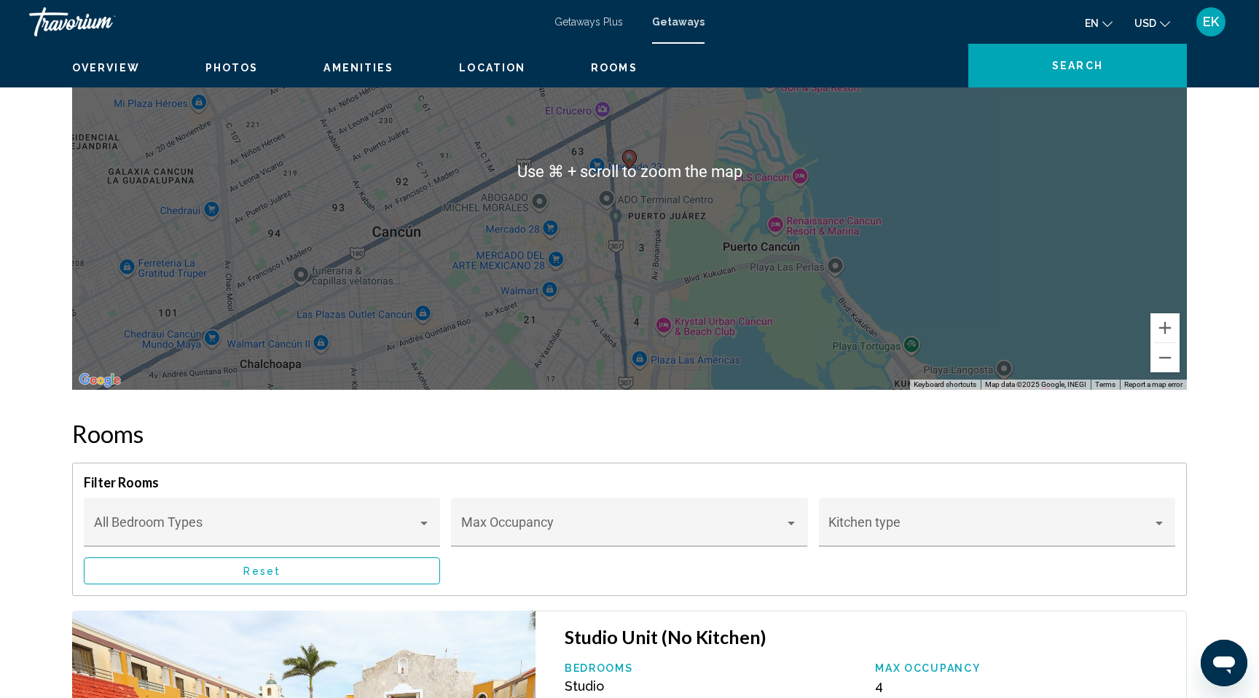
scroll to position [1798, 0]
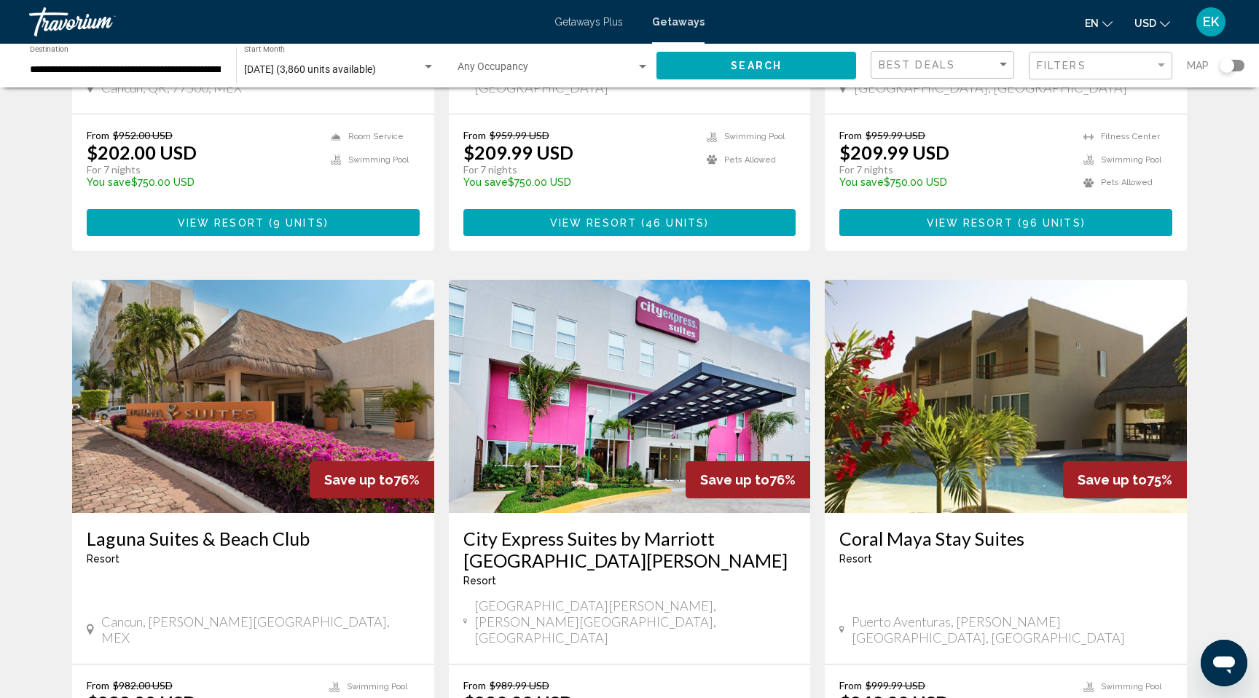
scroll to position [1489, 0]
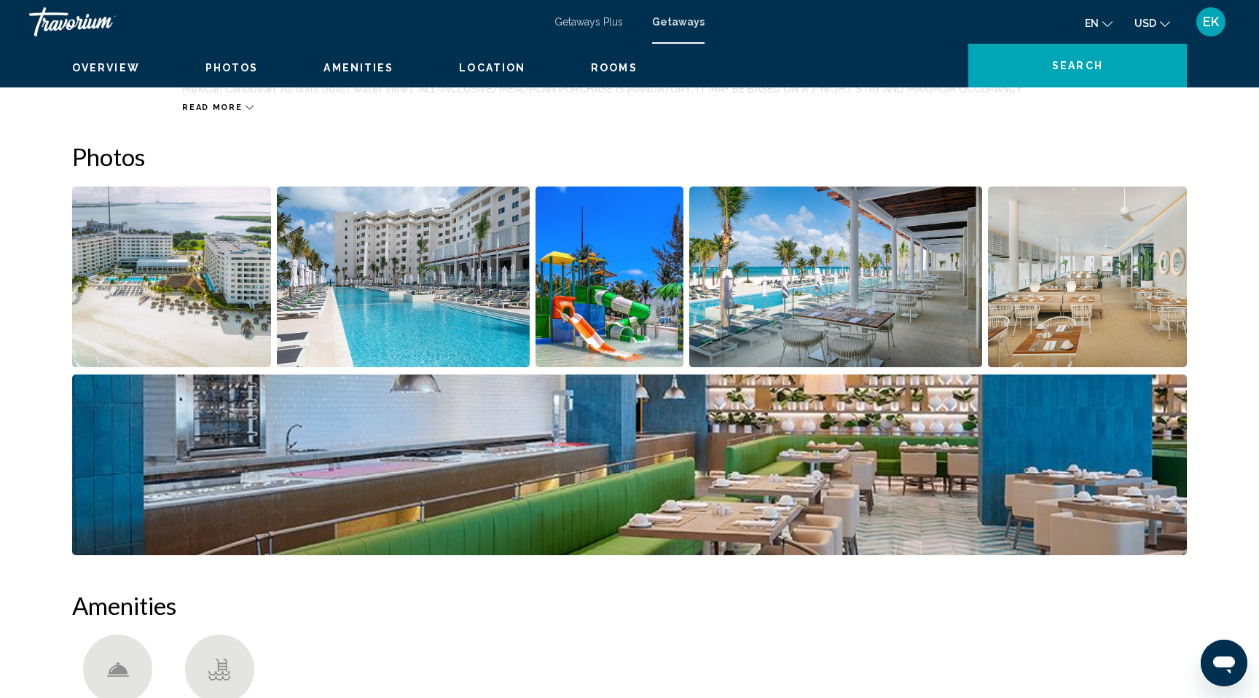
scroll to position [619, 0]
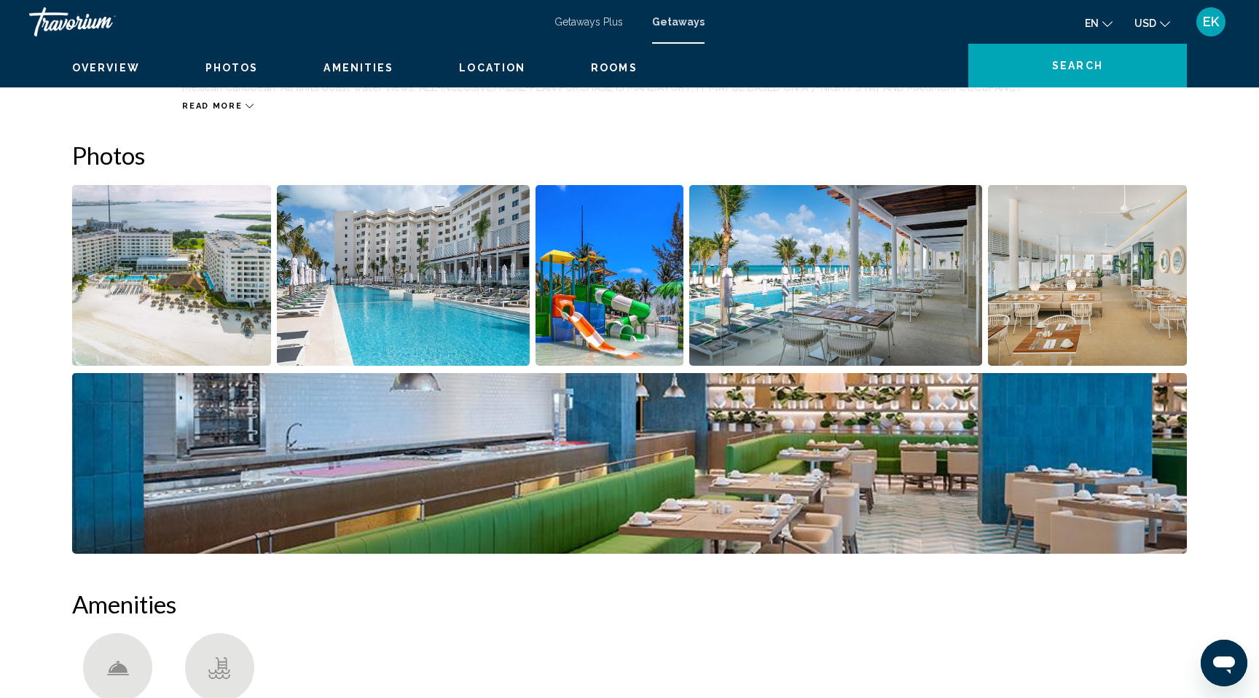
click at [254, 110] on icon "Main content" at bounding box center [250, 106] width 8 height 8
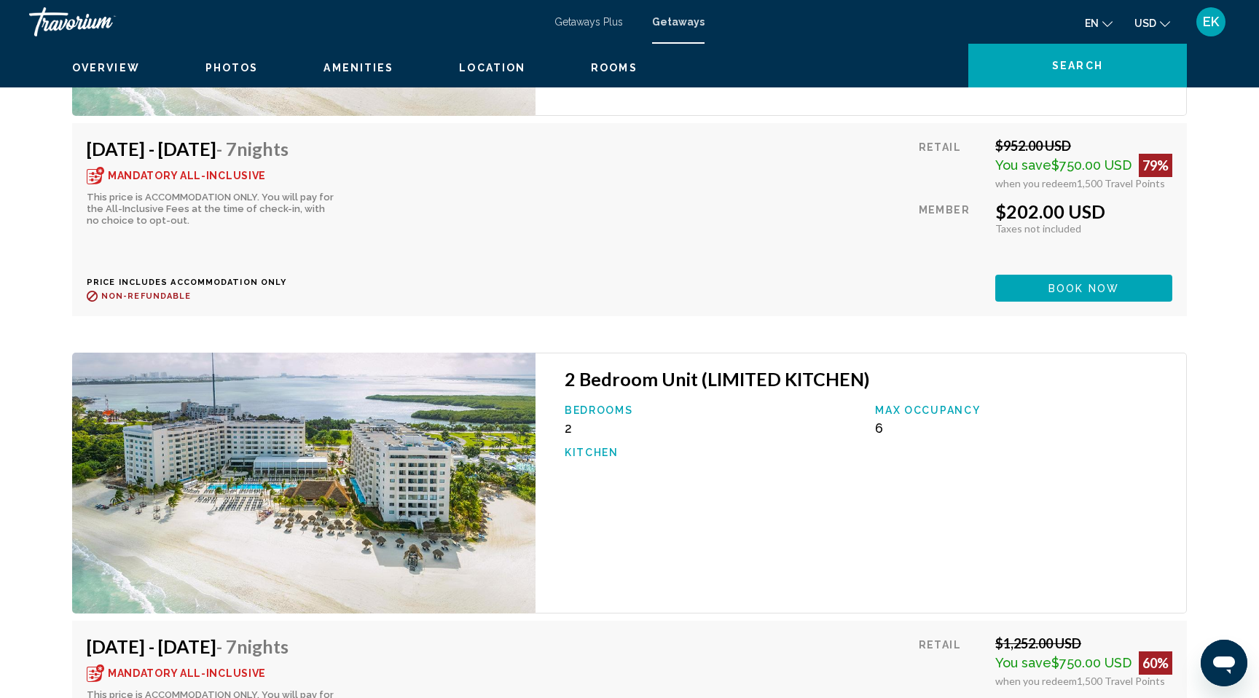
scroll to position [3284, 0]
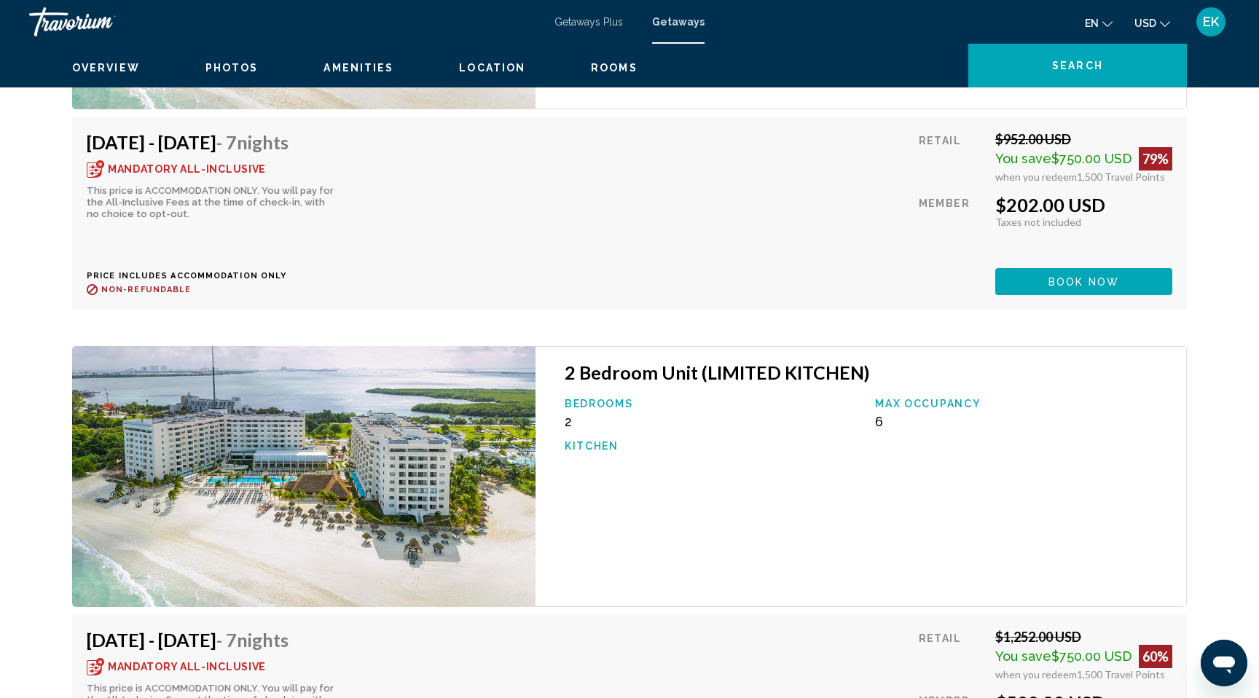
drag, startPoint x: 167, startPoint y: 520, endPoint x: 45, endPoint y: 492, distance: 125.0
copy div "This price is ACCOMMODATION ONLY. You will pay for the All-Inclusive Fees at th…"
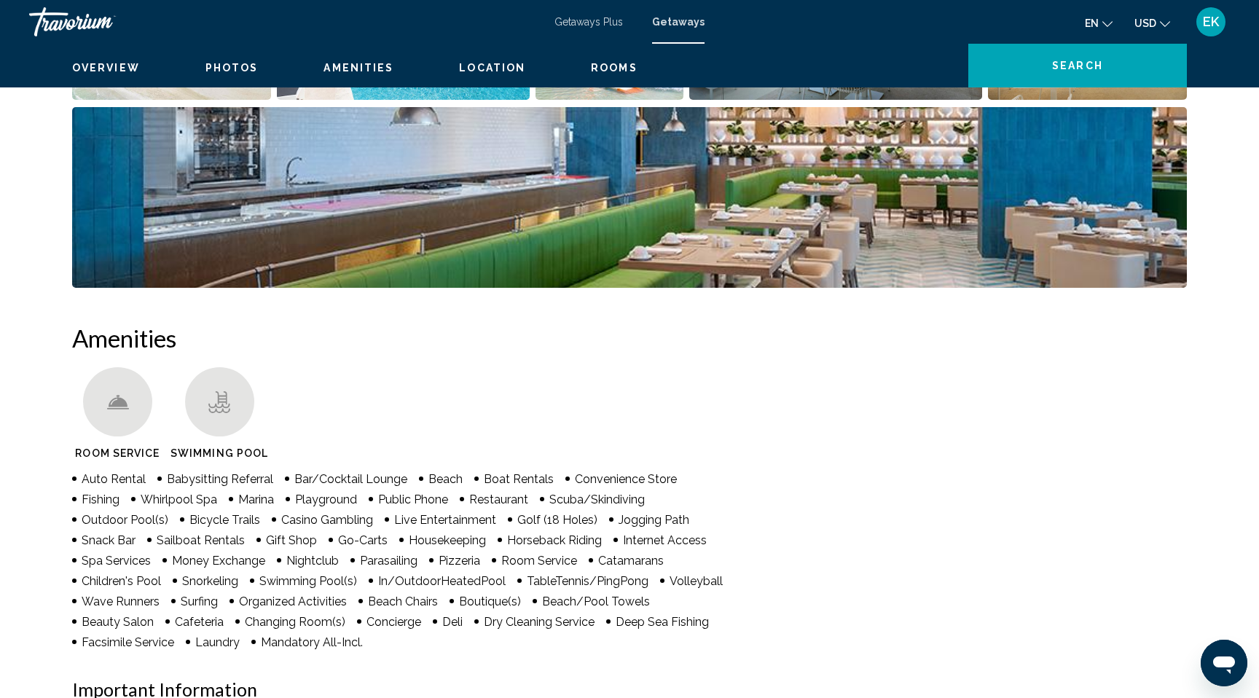
scroll to position [0, 0]
